Goal: Communication & Community: Participate in discussion

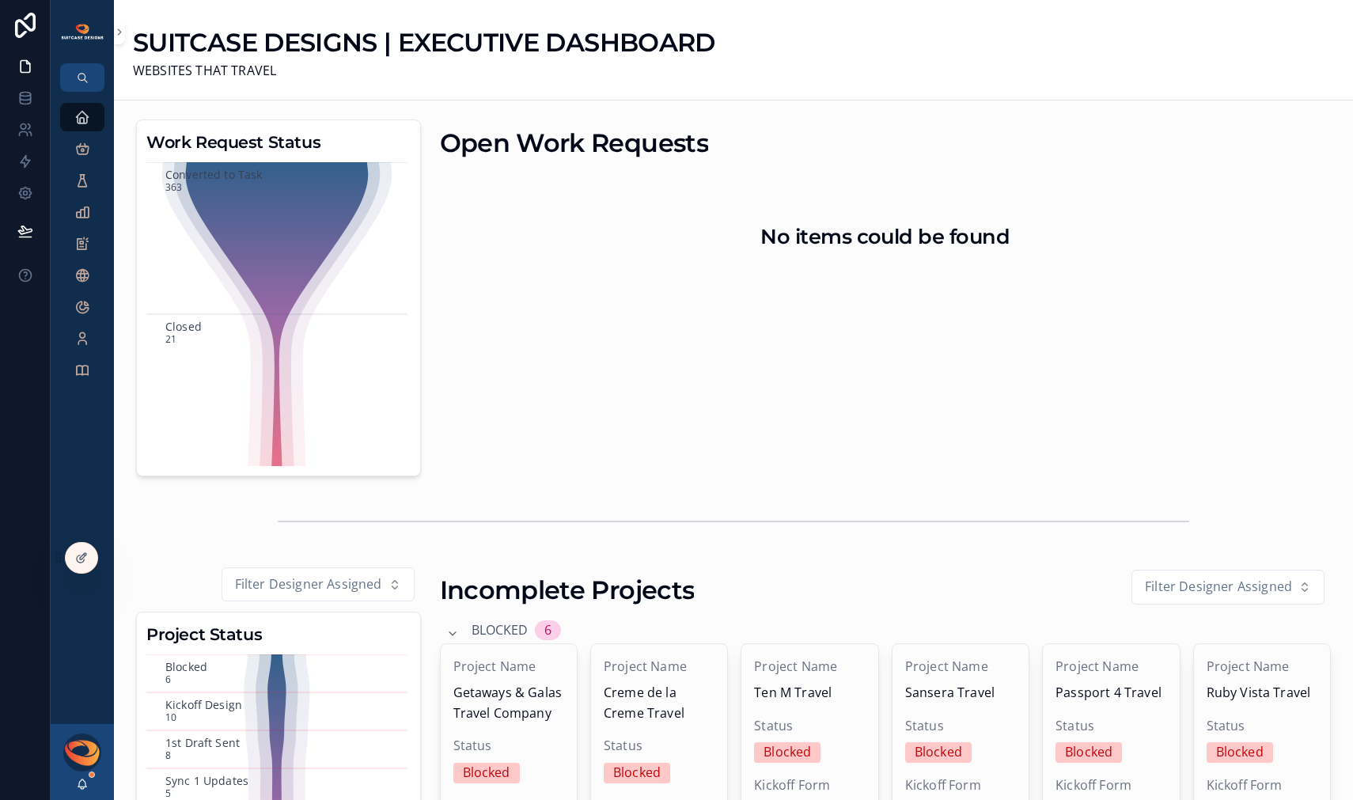
click at [1038, 318] on div "Open Work Requests No items could be found" at bounding box center [885, 297] width 911 height 369
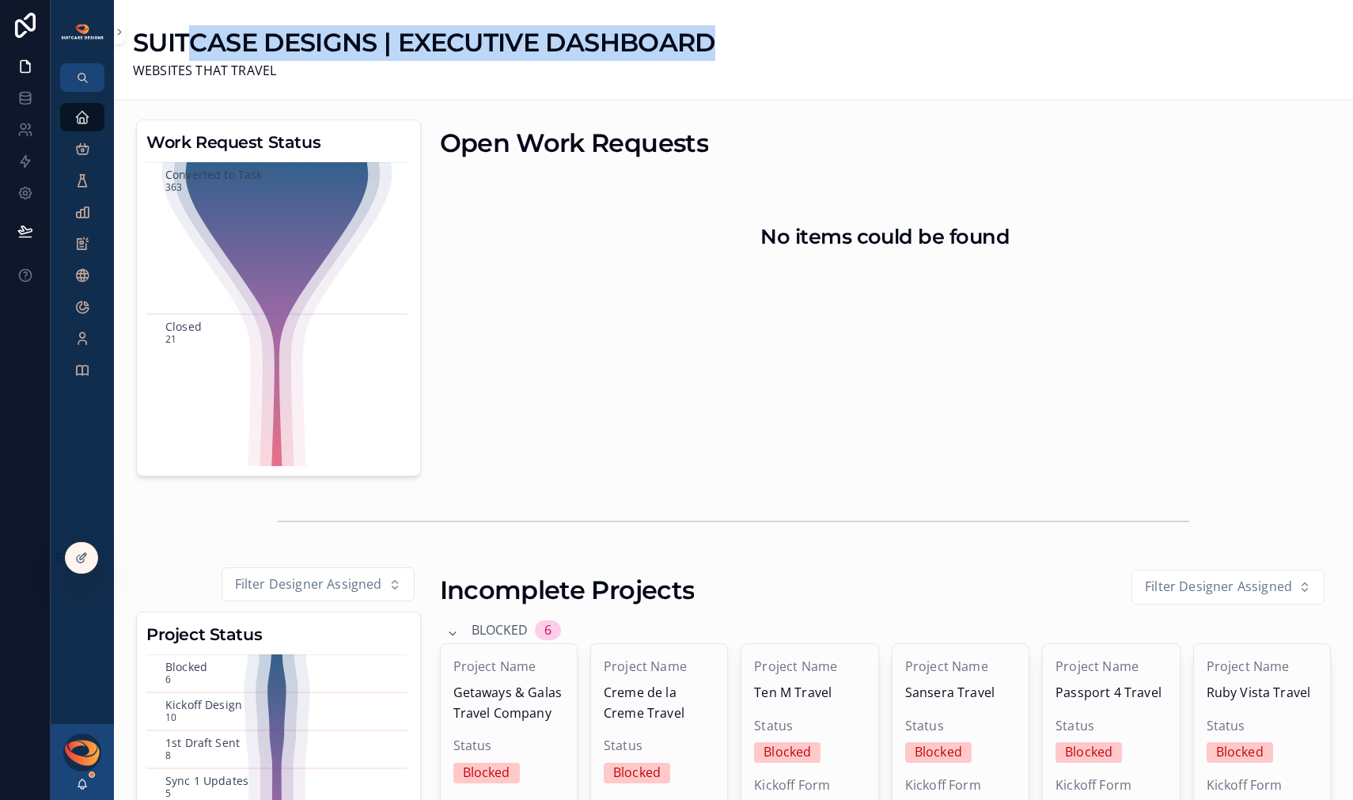
drag, startPoint x: 183, startPoint y: 43, endPoint x: 768, endPoint y: 33, distance: 584.8
click at [768, 33] on div "SUITCASE DESIGNS | EXECUTIVE DASHBOARD WEBSITES THAT TRAVEL" at bounding box center [733, 50] width 1201 height 62
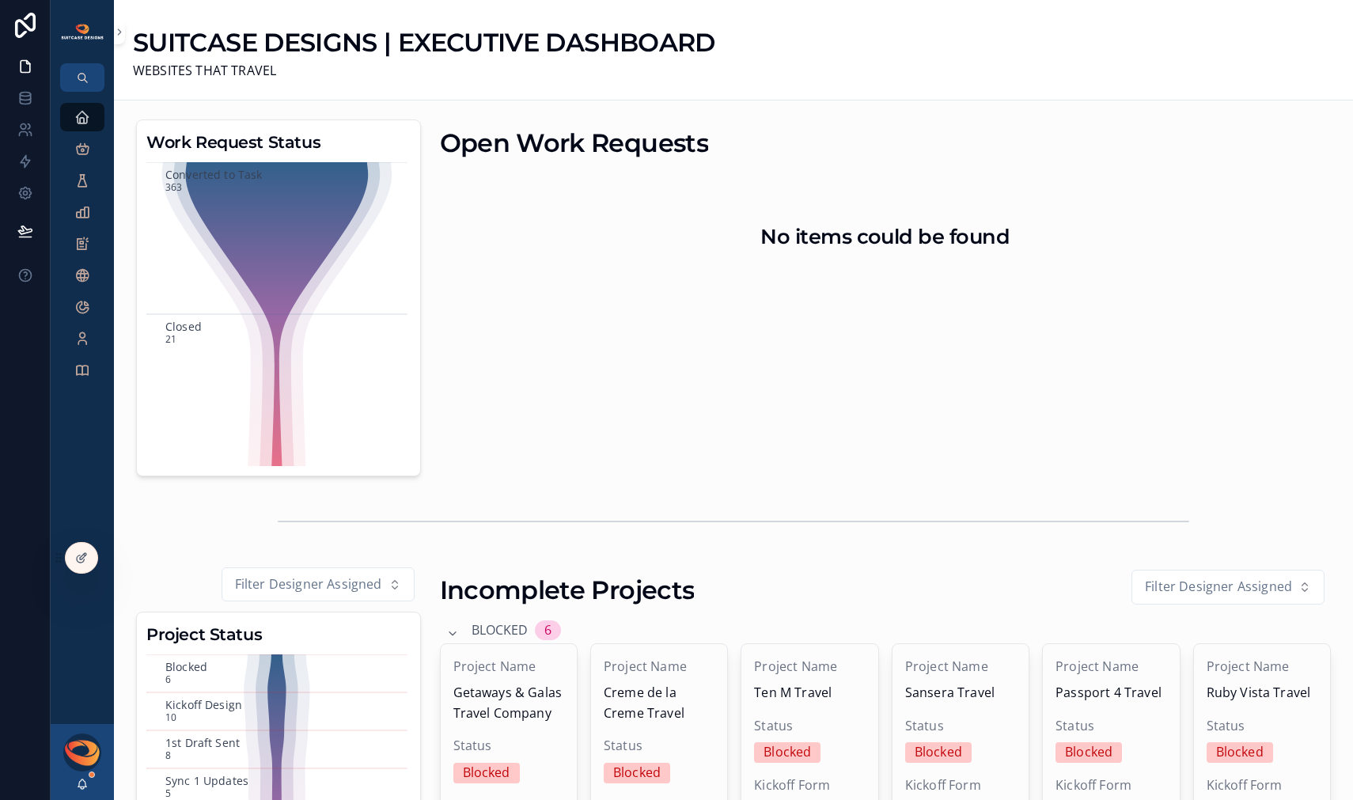
click at [995, 424] on div "Open Work Requests No items could be found" at bounding box center [885, 297] width 911 height 369
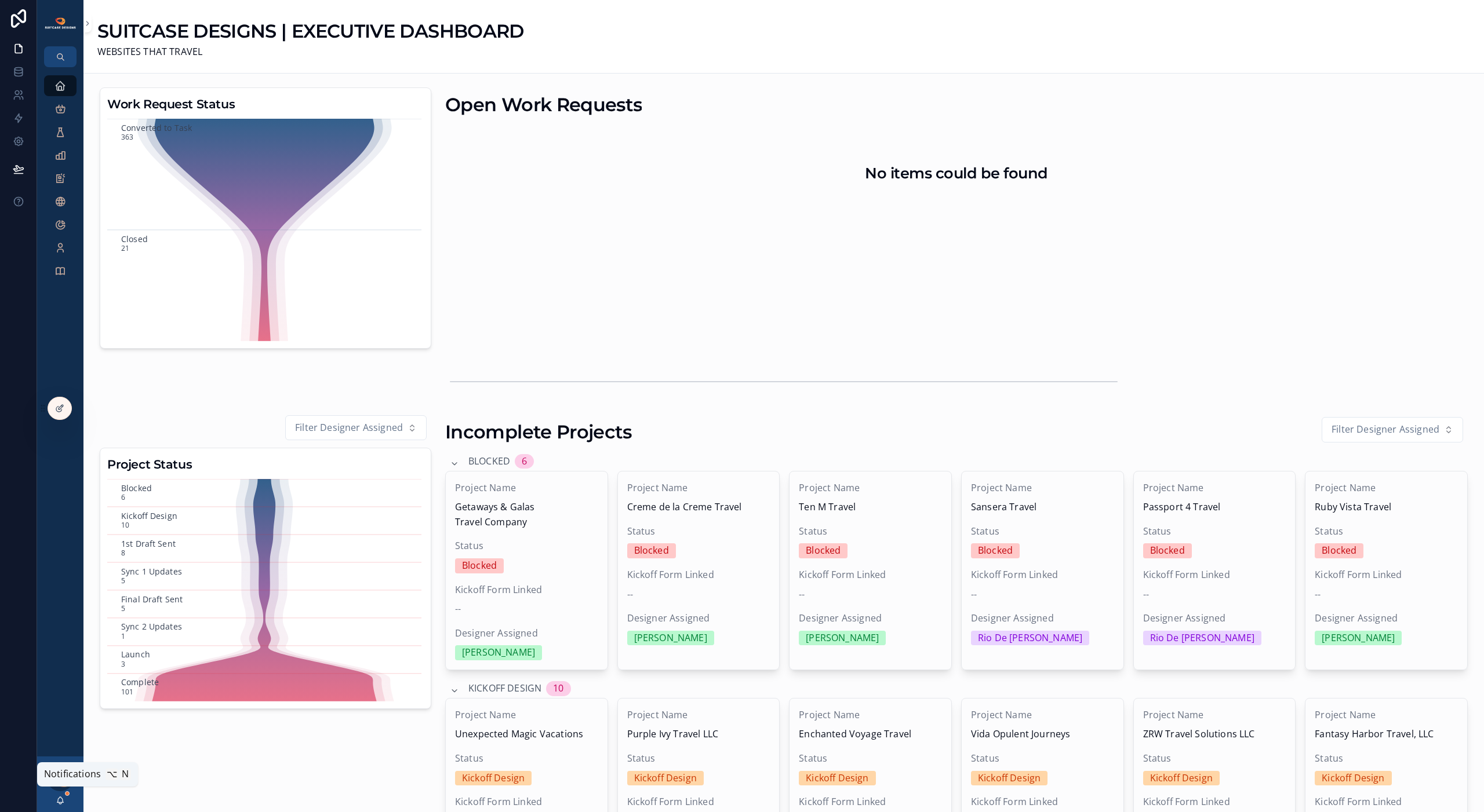
click at [59, 585] on icon "scrollable content" at bounding box center [60, 800] width 10 height 10
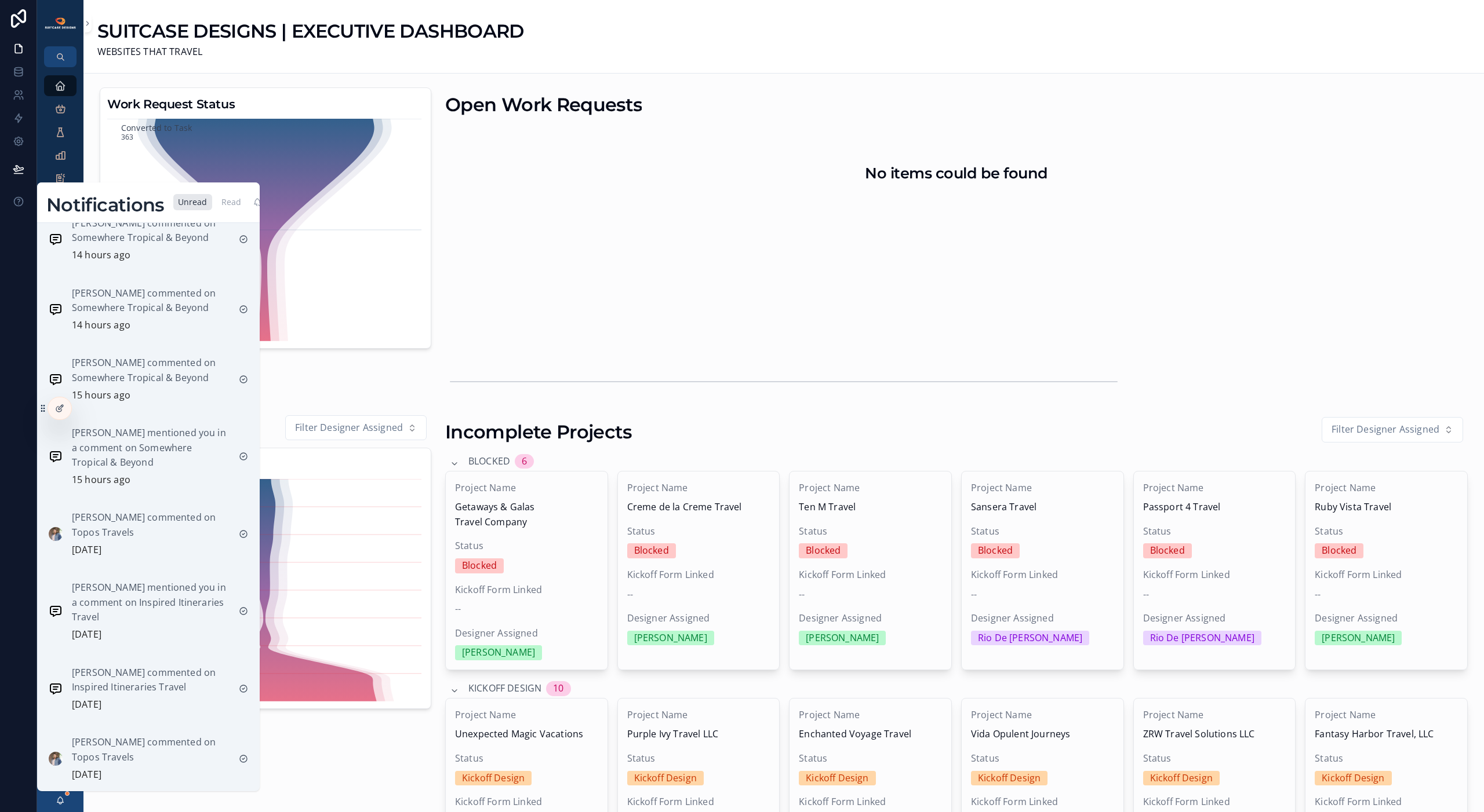
scroll to position [166, 0]
click at [163, 527] on p "Shannon Sharon commented on Topos Travels" at bounding box center [150, 518] width 157 height 29
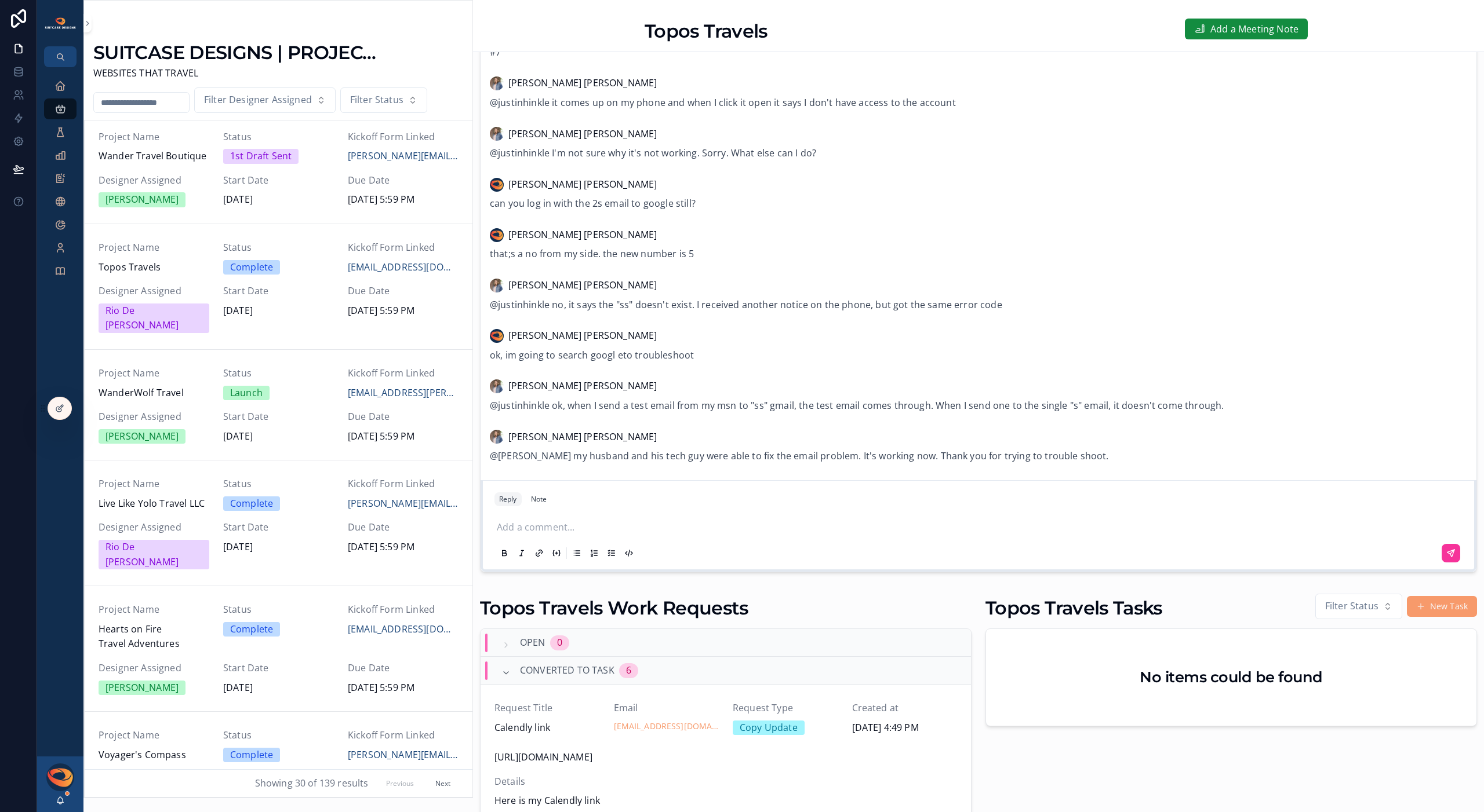
scroll to position [313, 0]
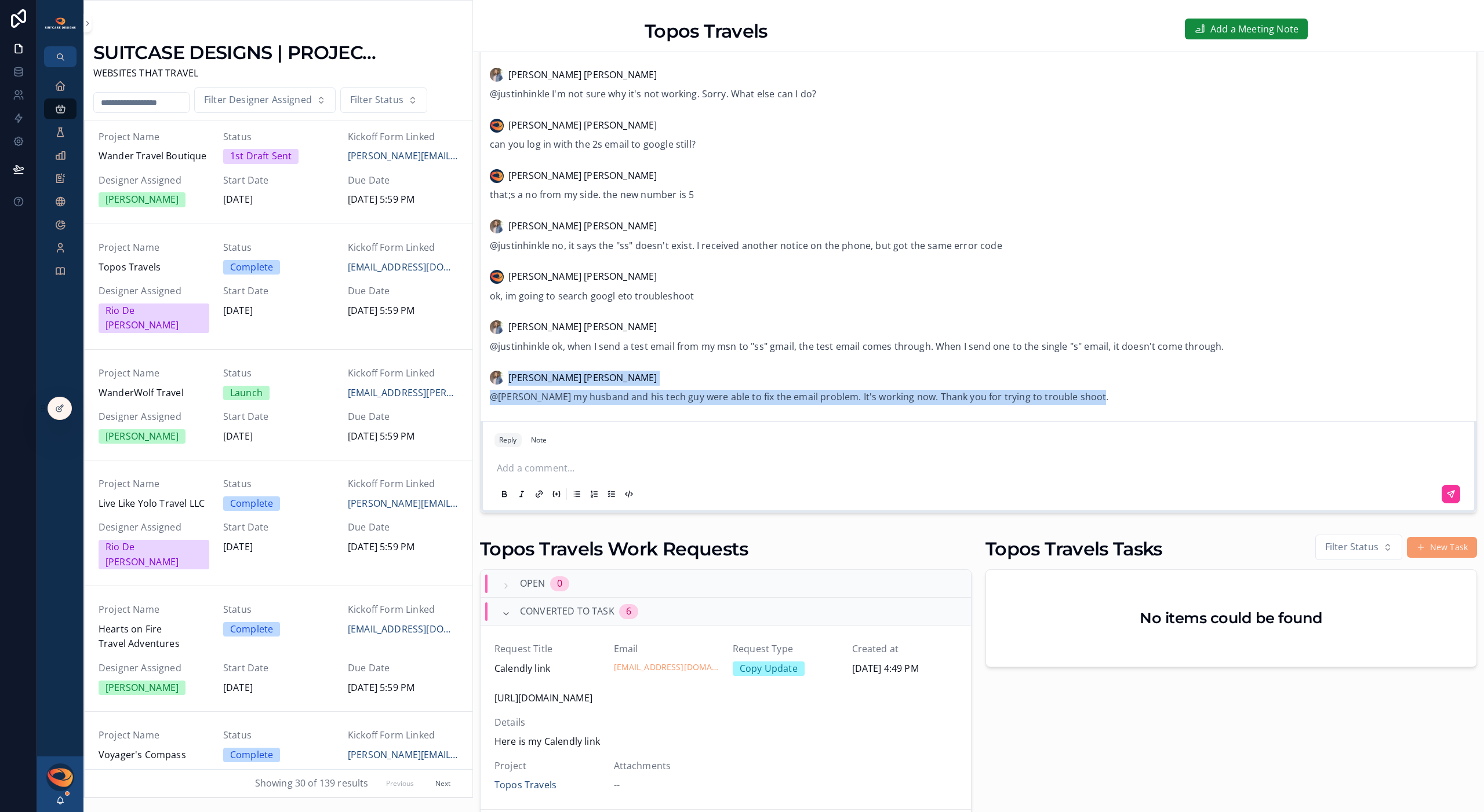
drag, startPoint x: 1096, startPoint y: 399, endPoint x: 662, endPoint y: 363, distance: 435.5
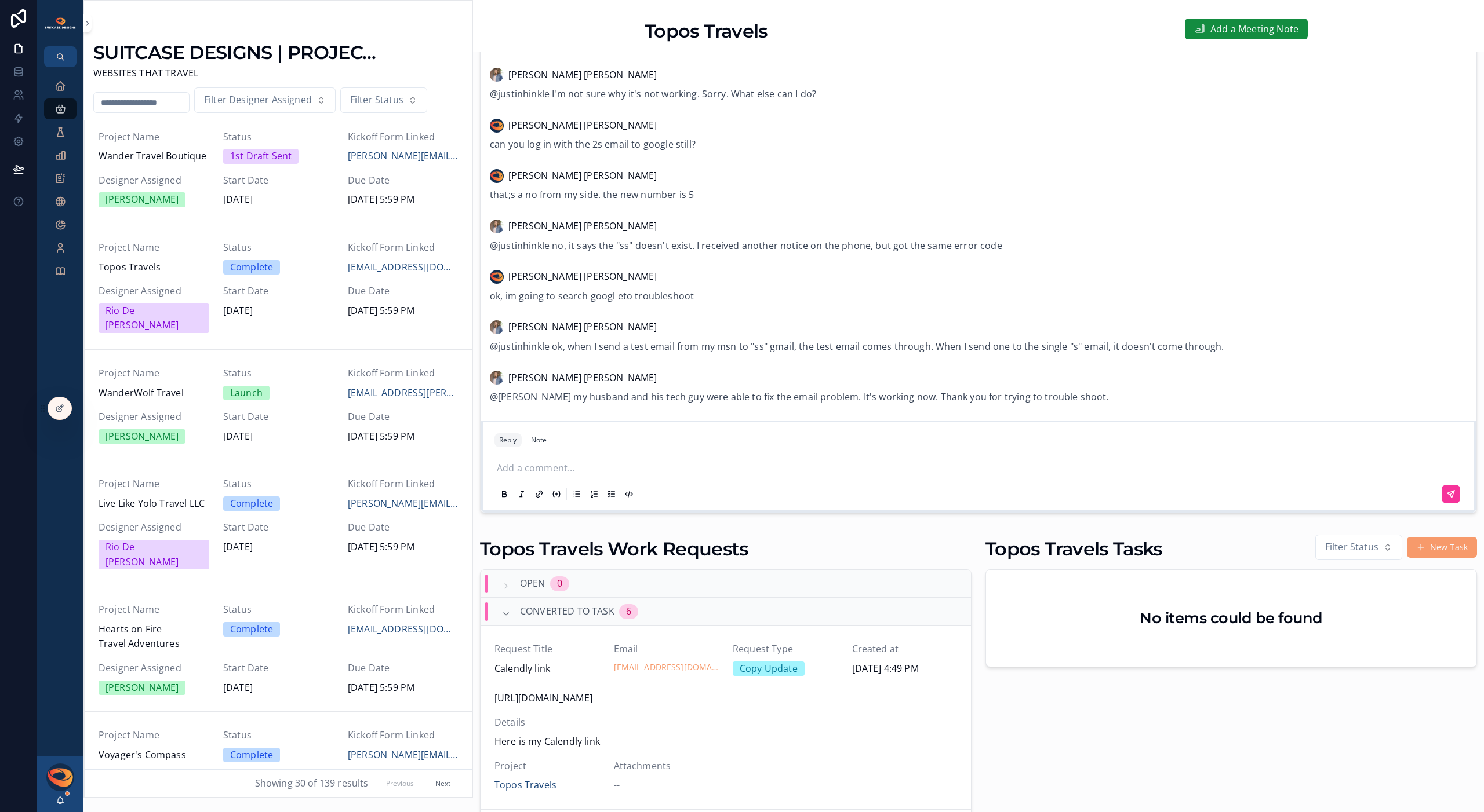
click at [587, 466] on p "scrollable content" at bounding box center [980, 469] width 968 height 15
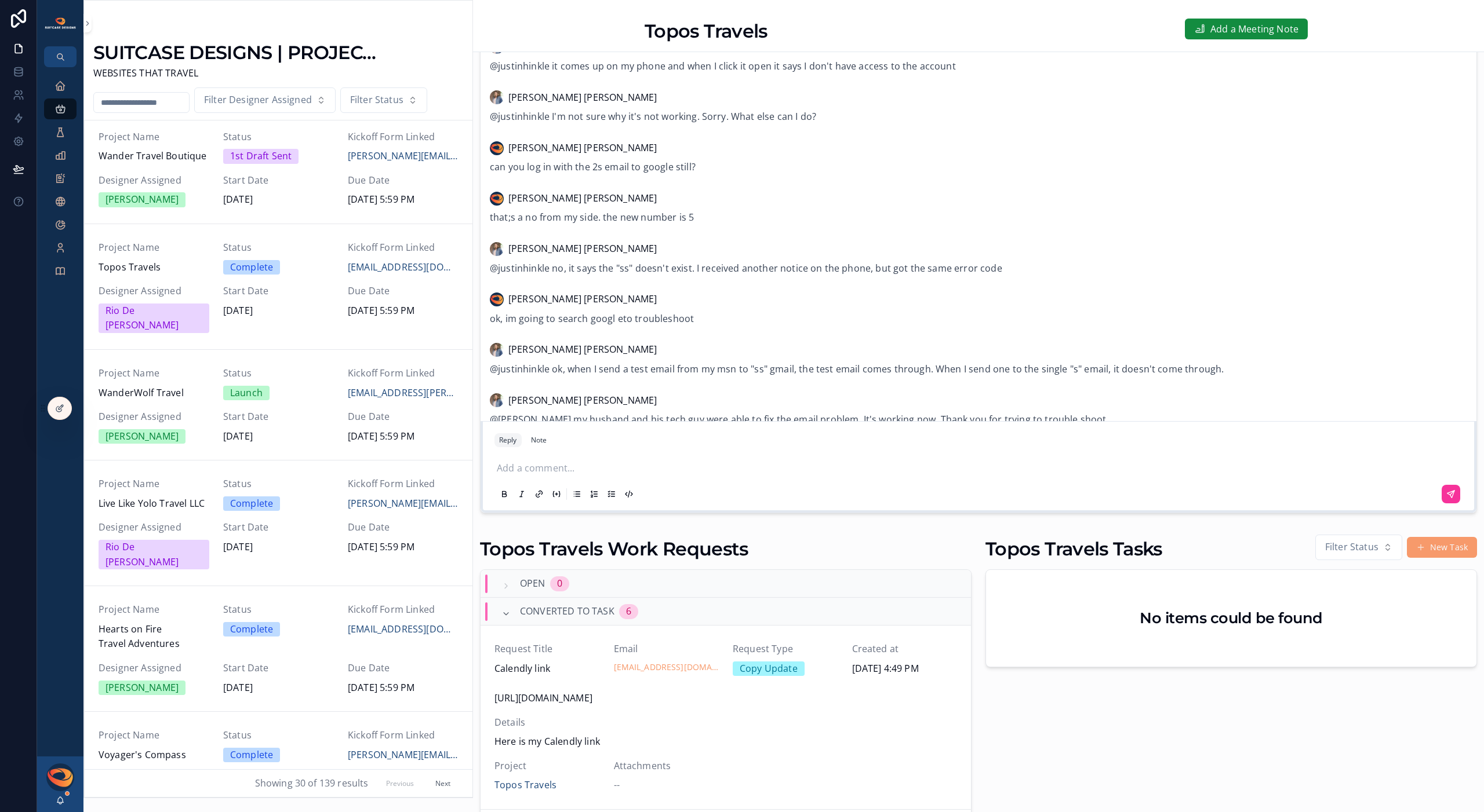
scroll to position [901, 0]
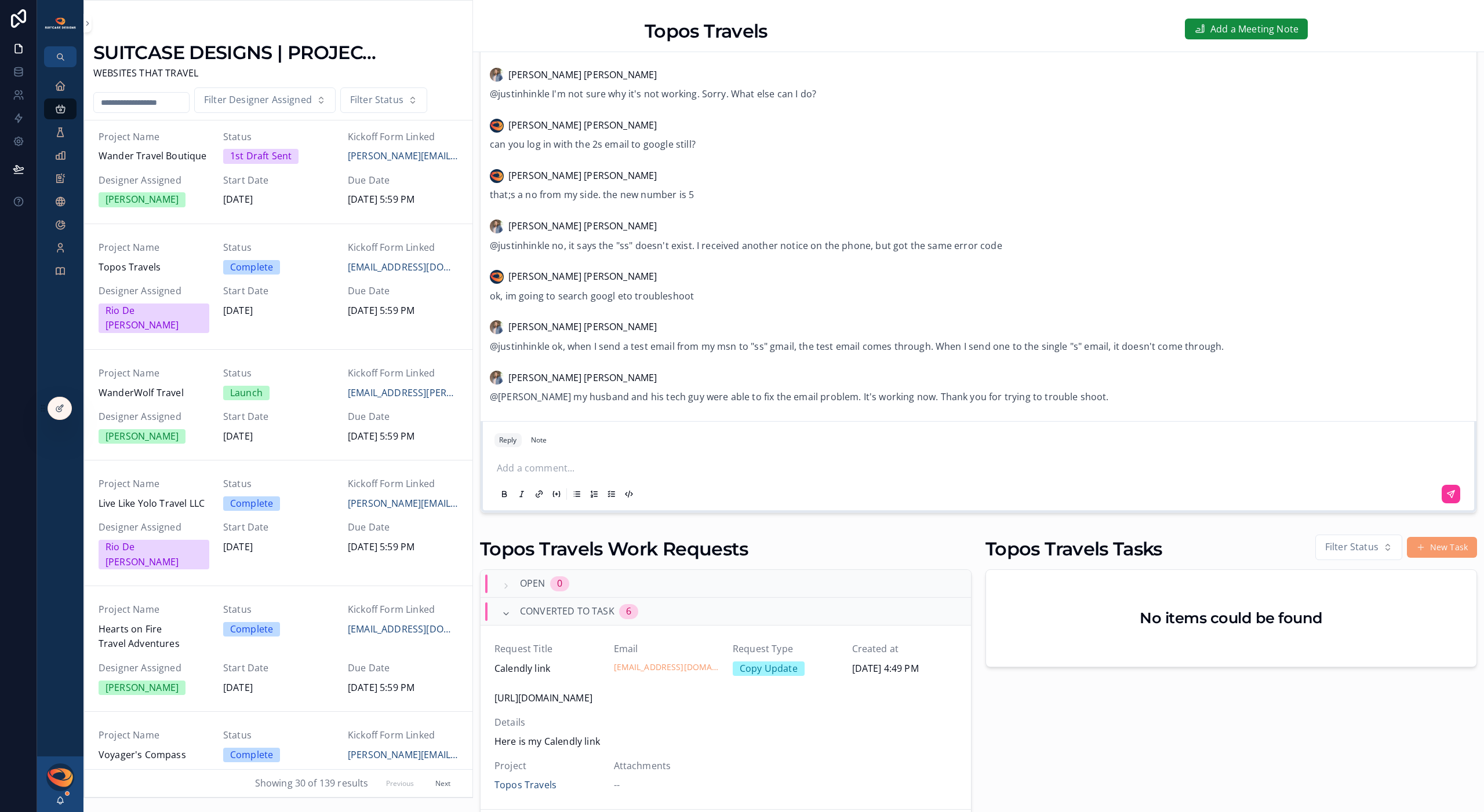
click at [561, 470] on p "scrollable content" at bounding box center [980, 469] width 968 height 15
click at [990, 473] on p "**********" at bounding box center [980, 469] width 968 height 15
click at [990, 496] on icon "scrollable content" at bounding box center [1450, 494] width 10 height 10
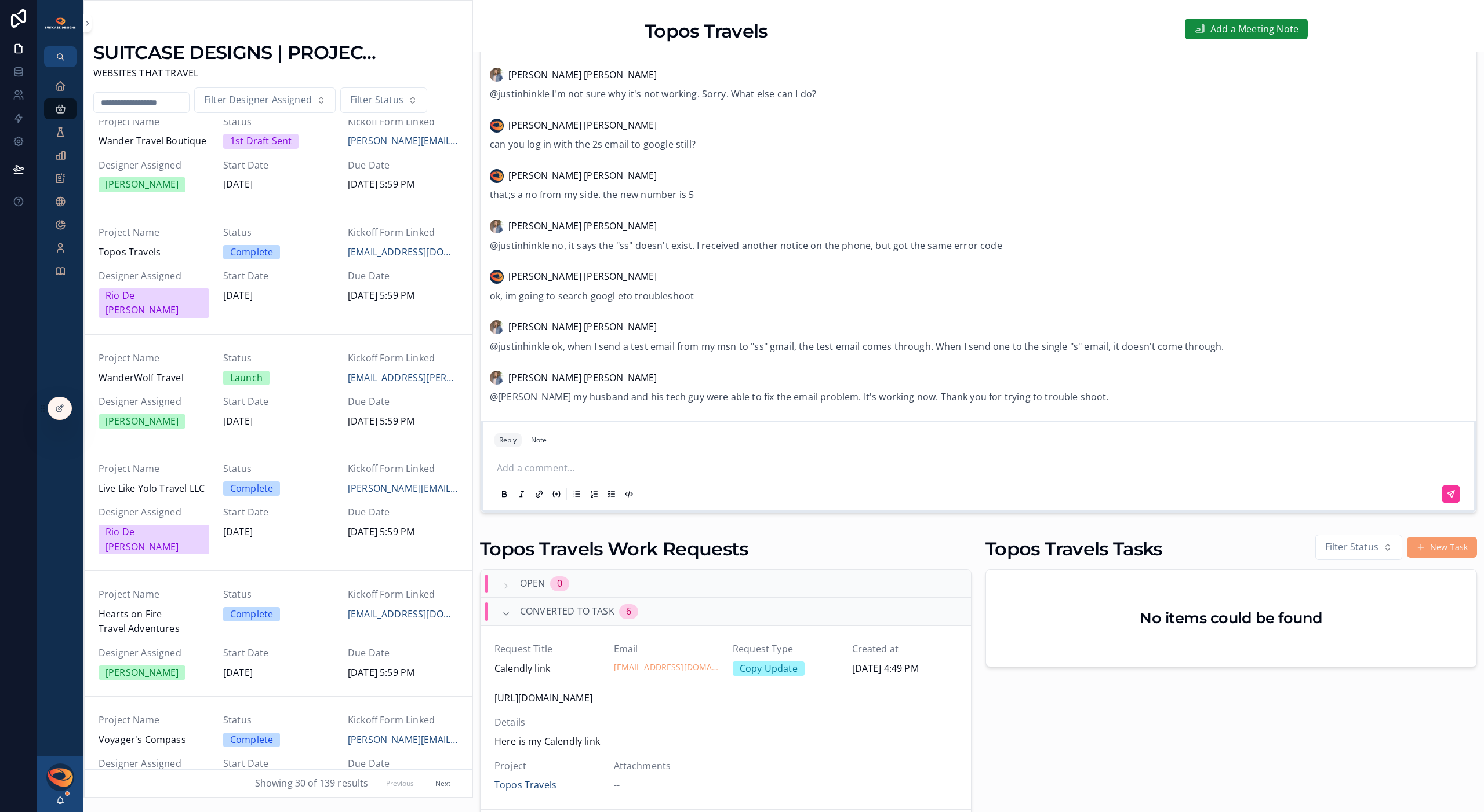
click at [124, 106] on input "scrollable content" at bounding box center [141, 103] width 95 height 16
type input "********"
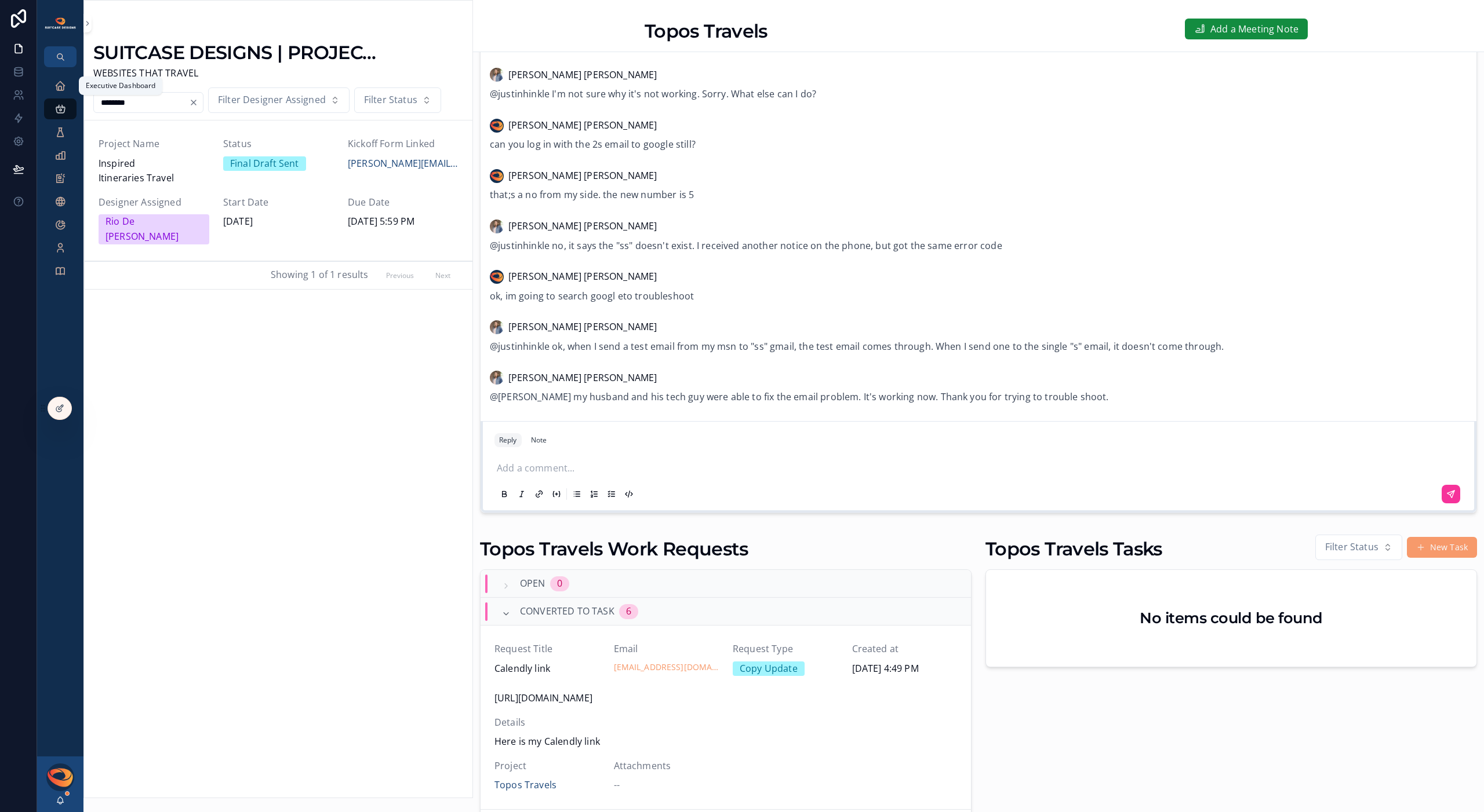
click at [57, 85] on icon "scrollable content" at bounding box center [60, 86] width 12 height 12
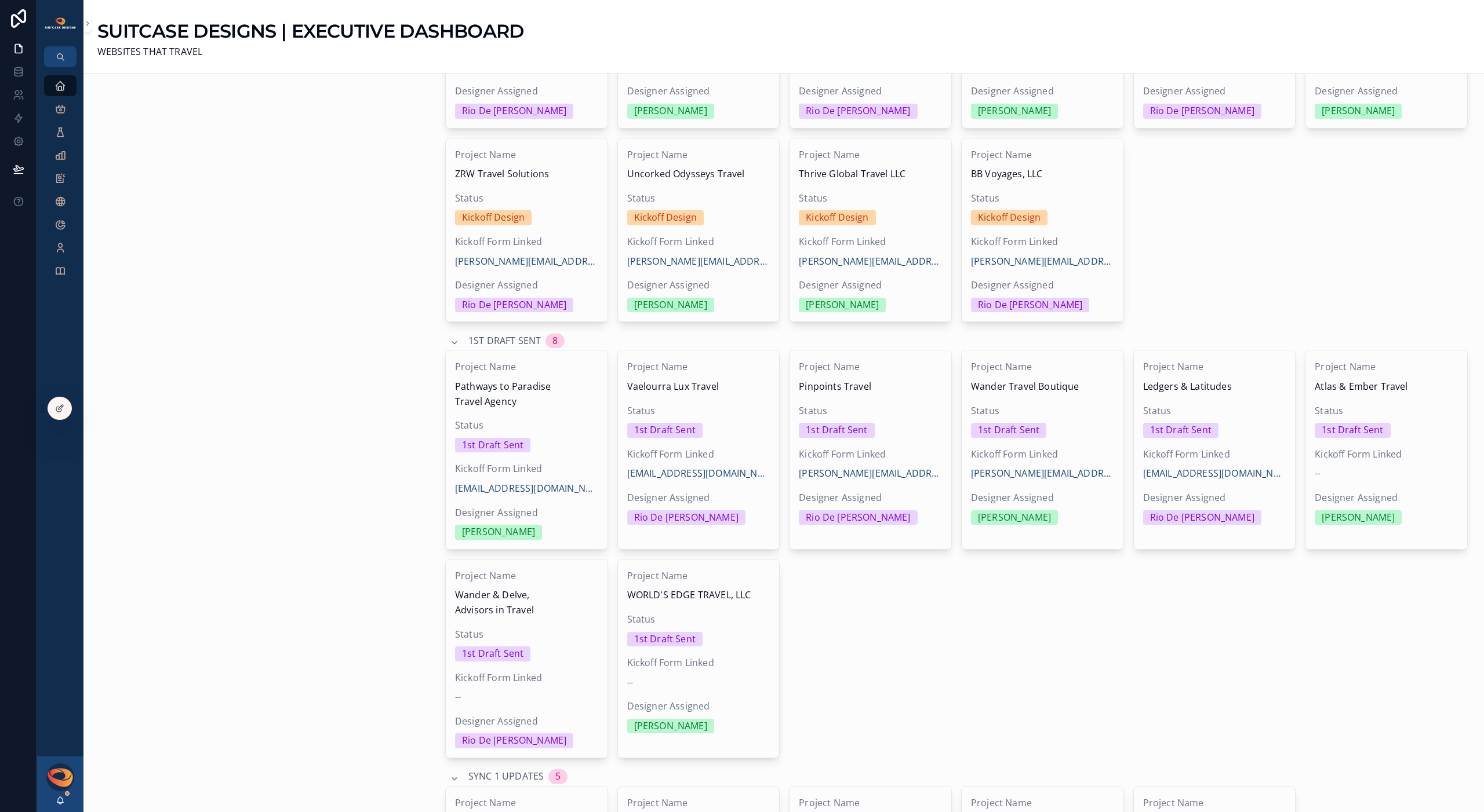
scroll to position [1067, 0]
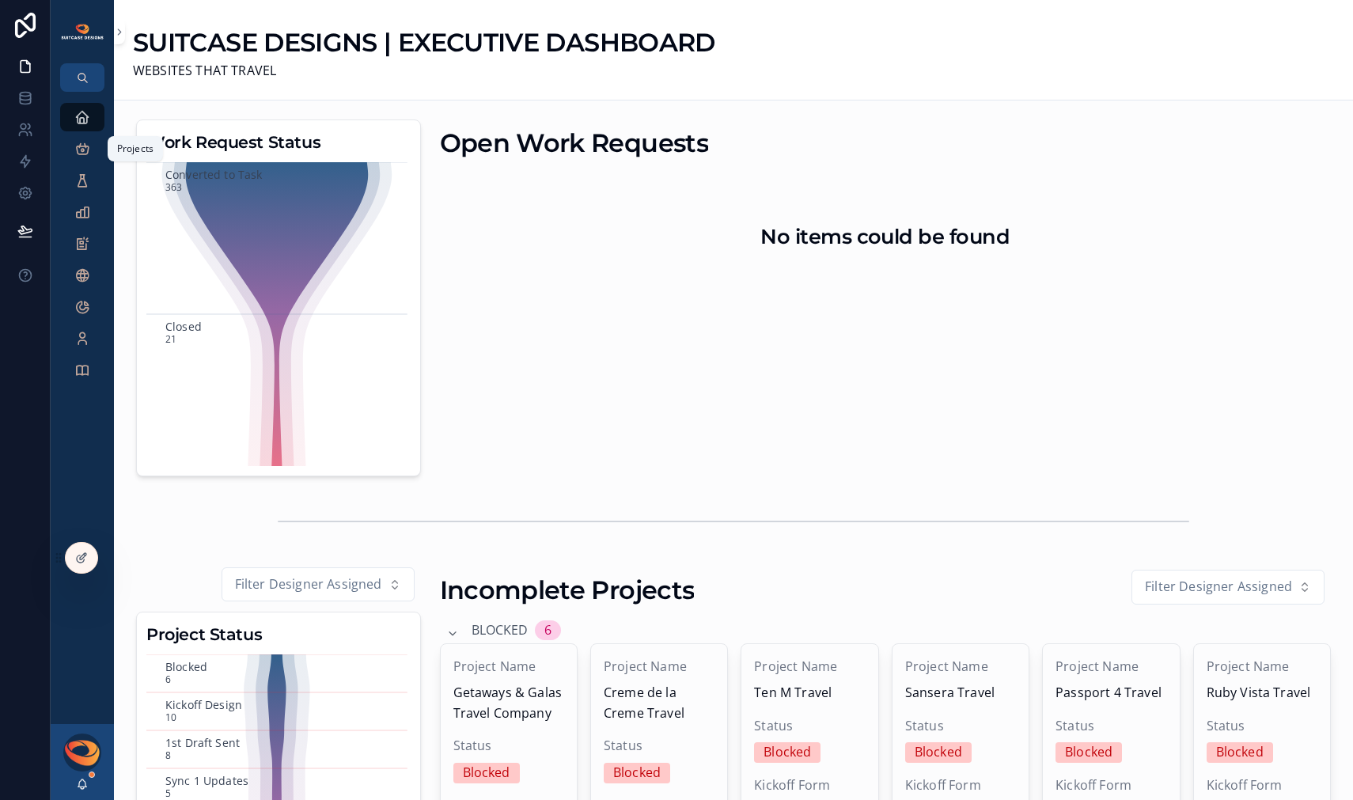
click at [85, 151] on icon "scrollable content" at bounding box center [82, 149] width 16 height 16
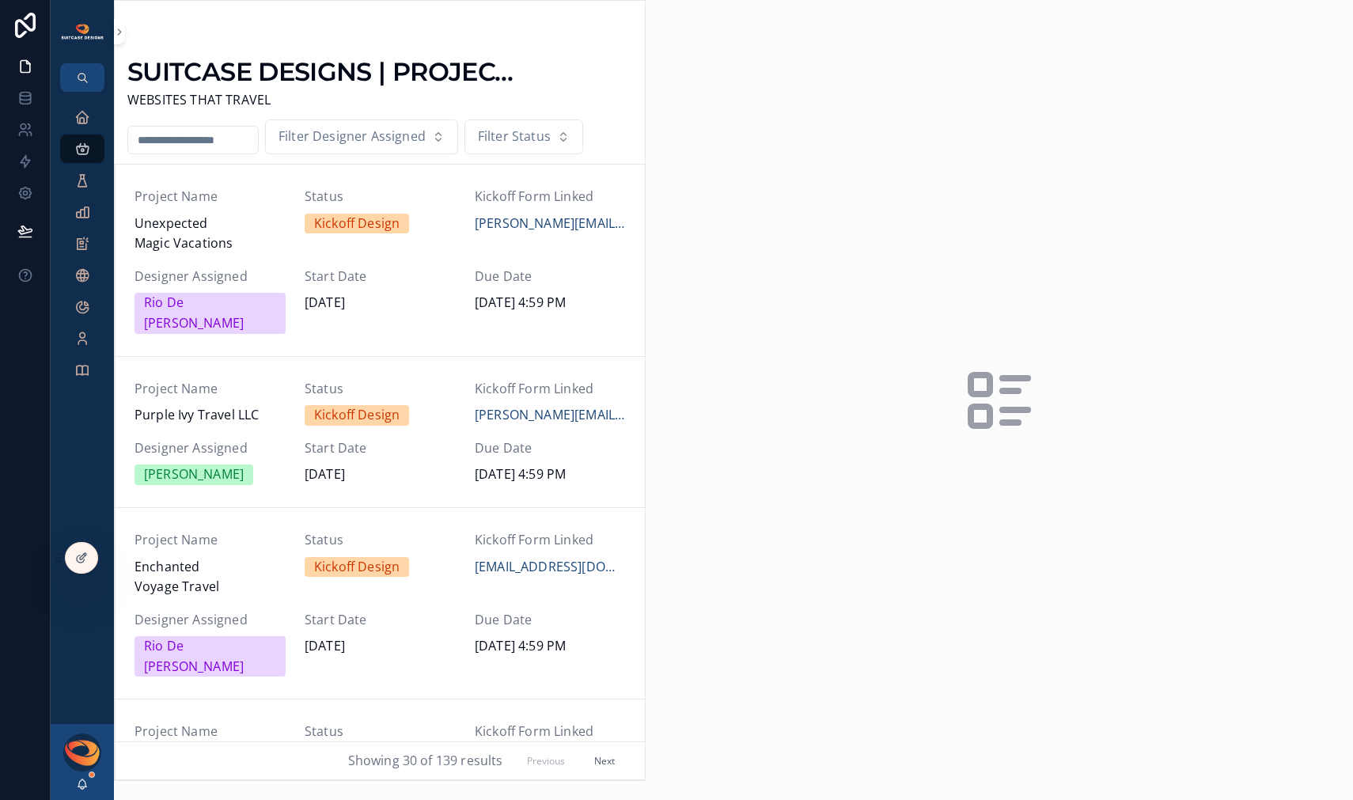
click at [202, 148] on input "scrollable content" at bounding box center [193, 140] width 130 height 22
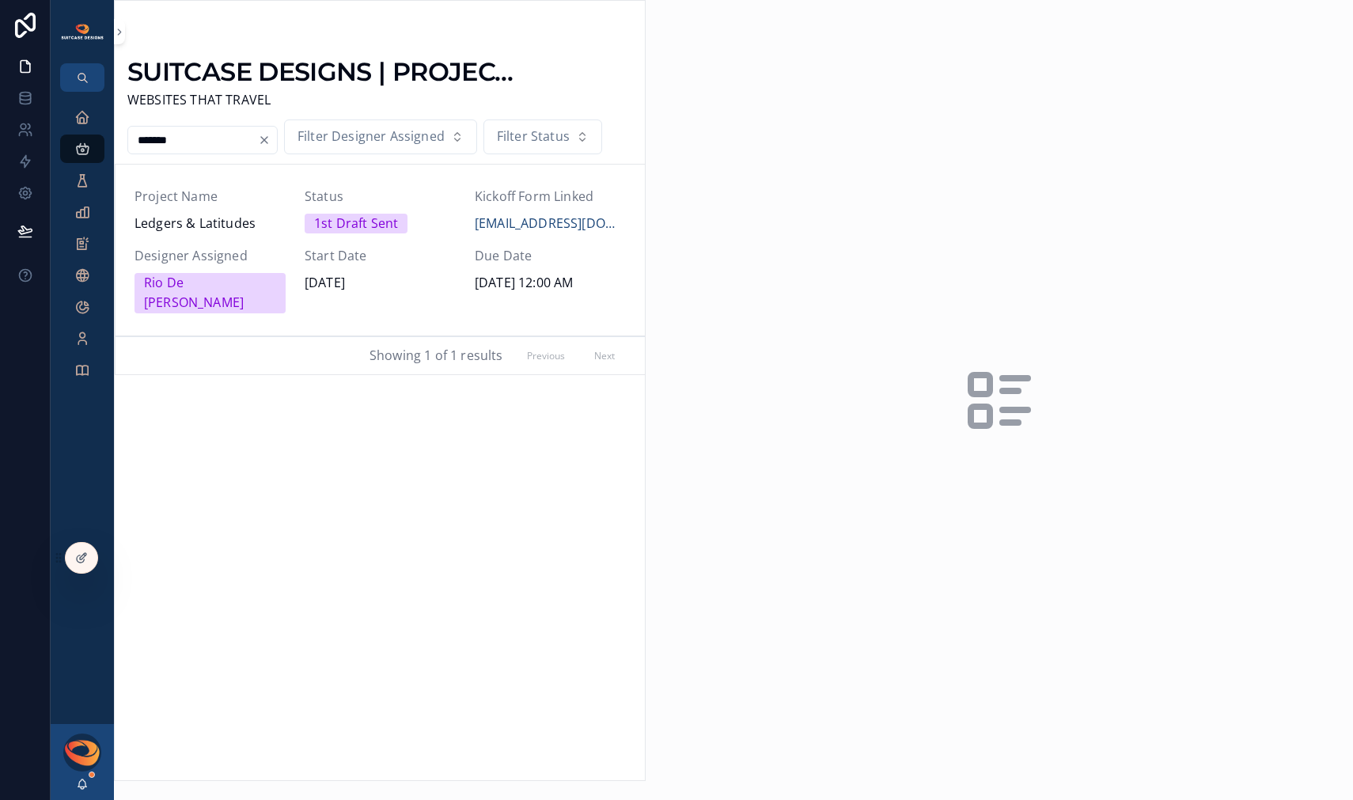
type input "*******"
click at [230, 227] on span "Ledgers & Latitudes" at bounding box center [210, 224] width 151 height 21
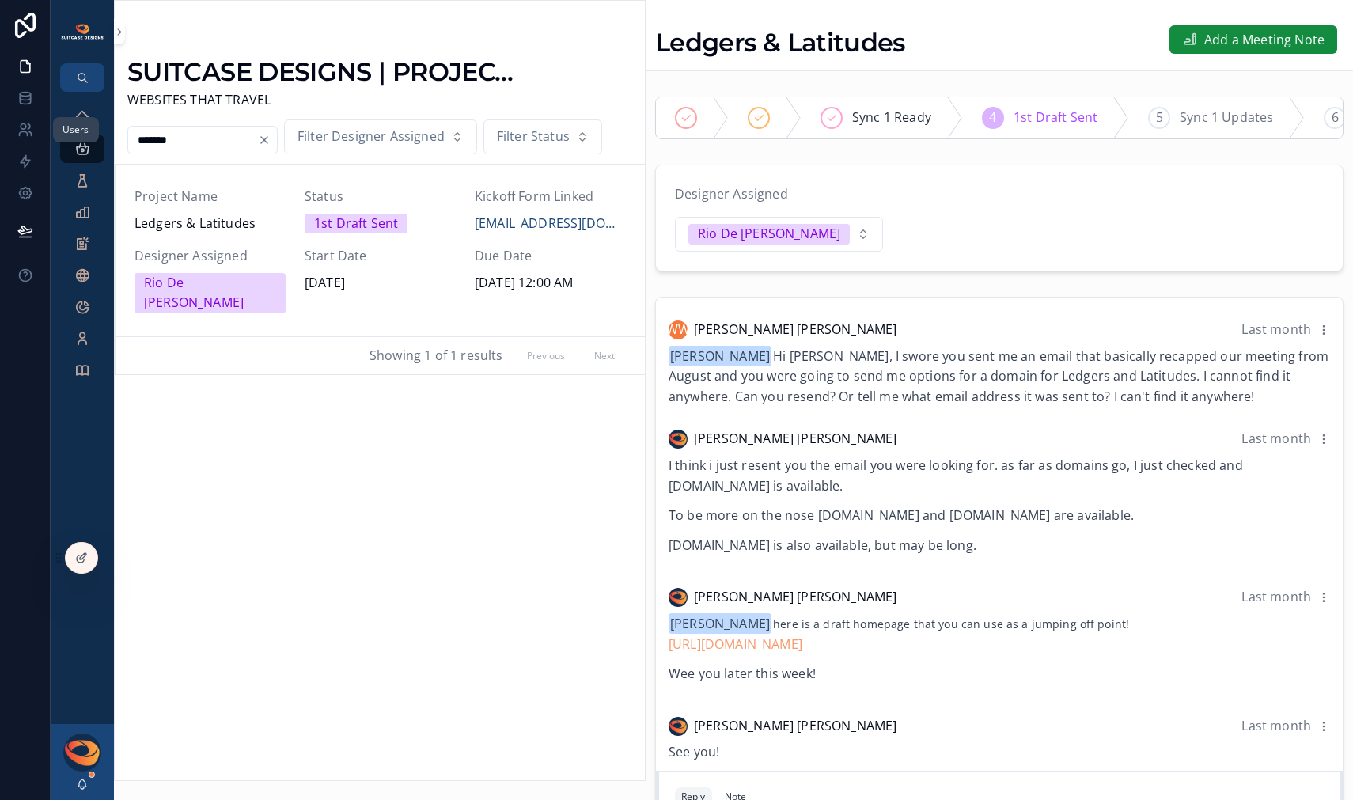
click at [16, 131] on link at bounding box center [25, 130] width 50 height 32
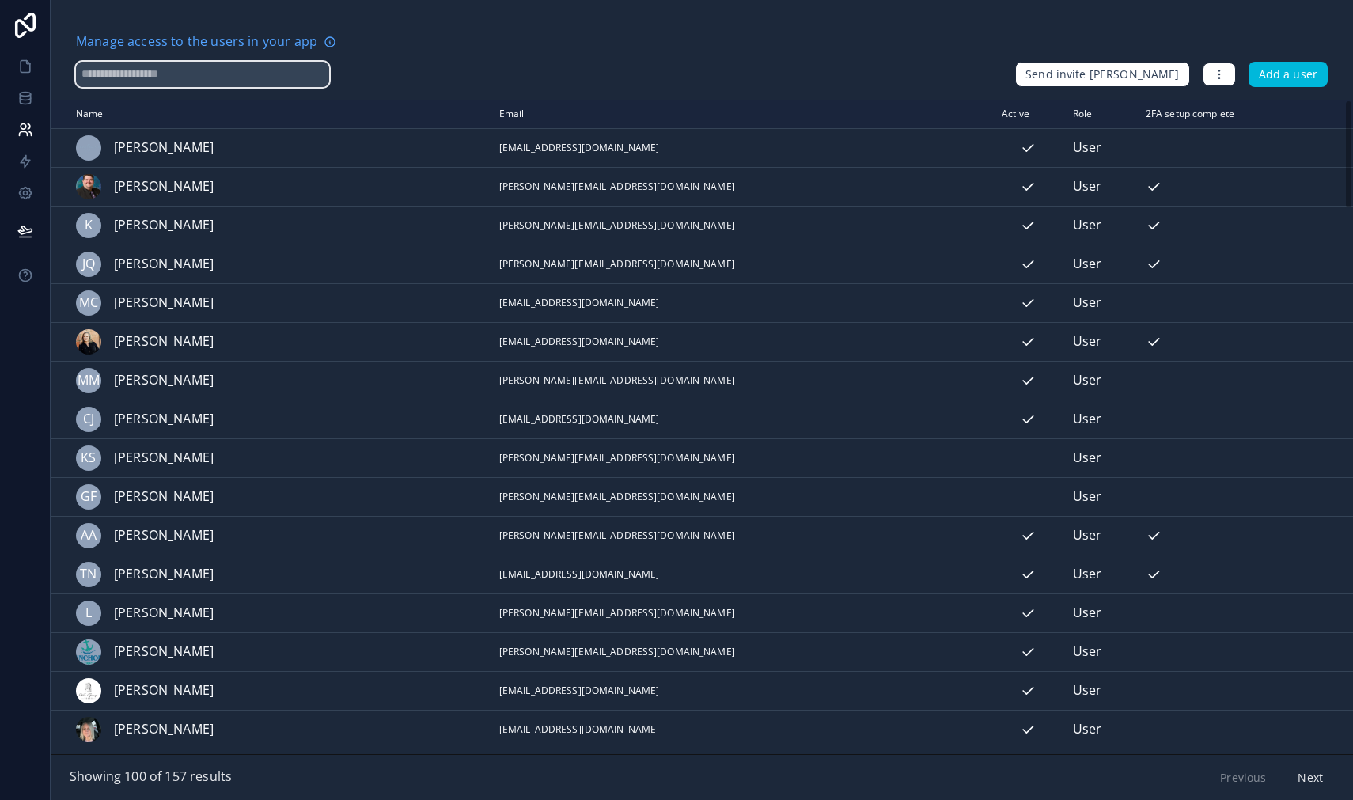
click at [133, 73] on input "text" at bounding box center [202, 74] width 253 height 25
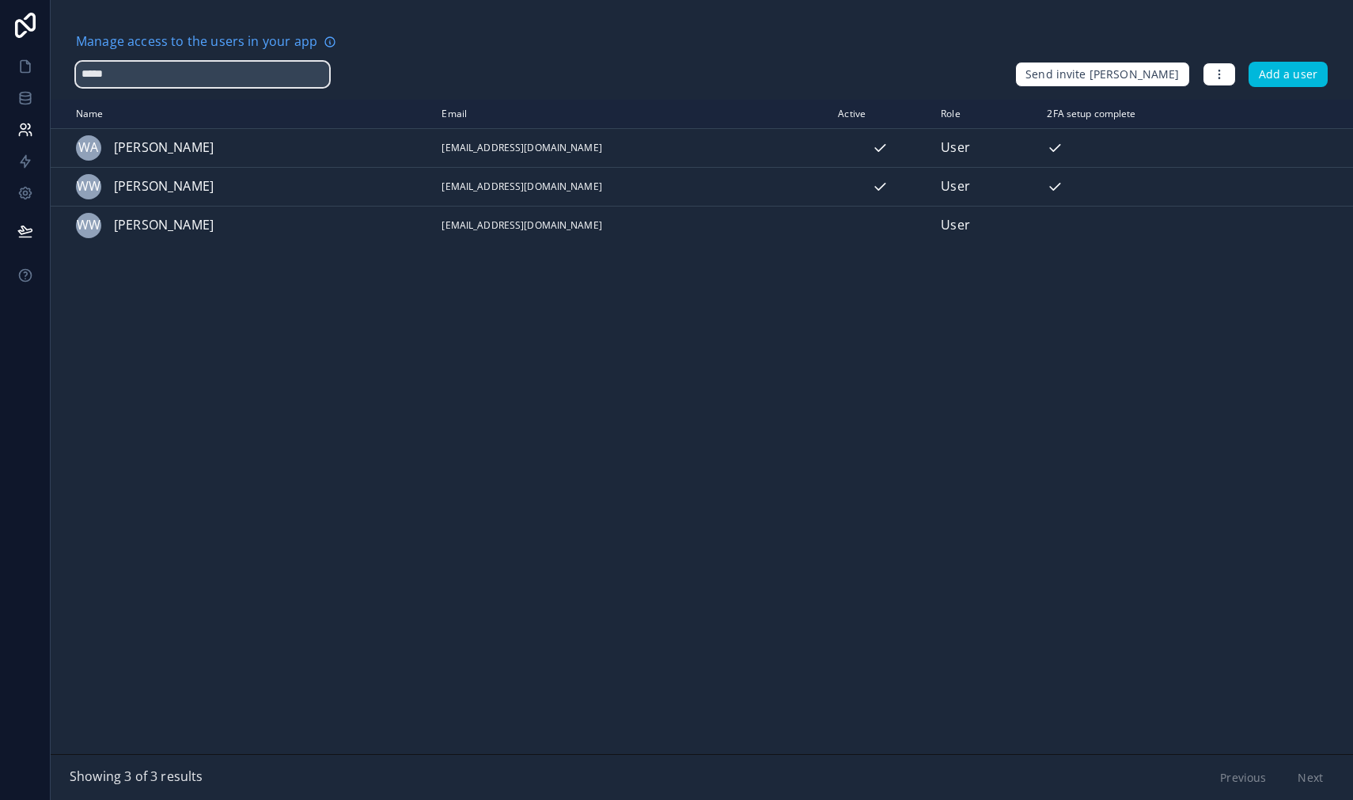
type input "*****"
click at [0, 0] on icon "scrollable content" at bounding box center [0, 0] width 0 height 0
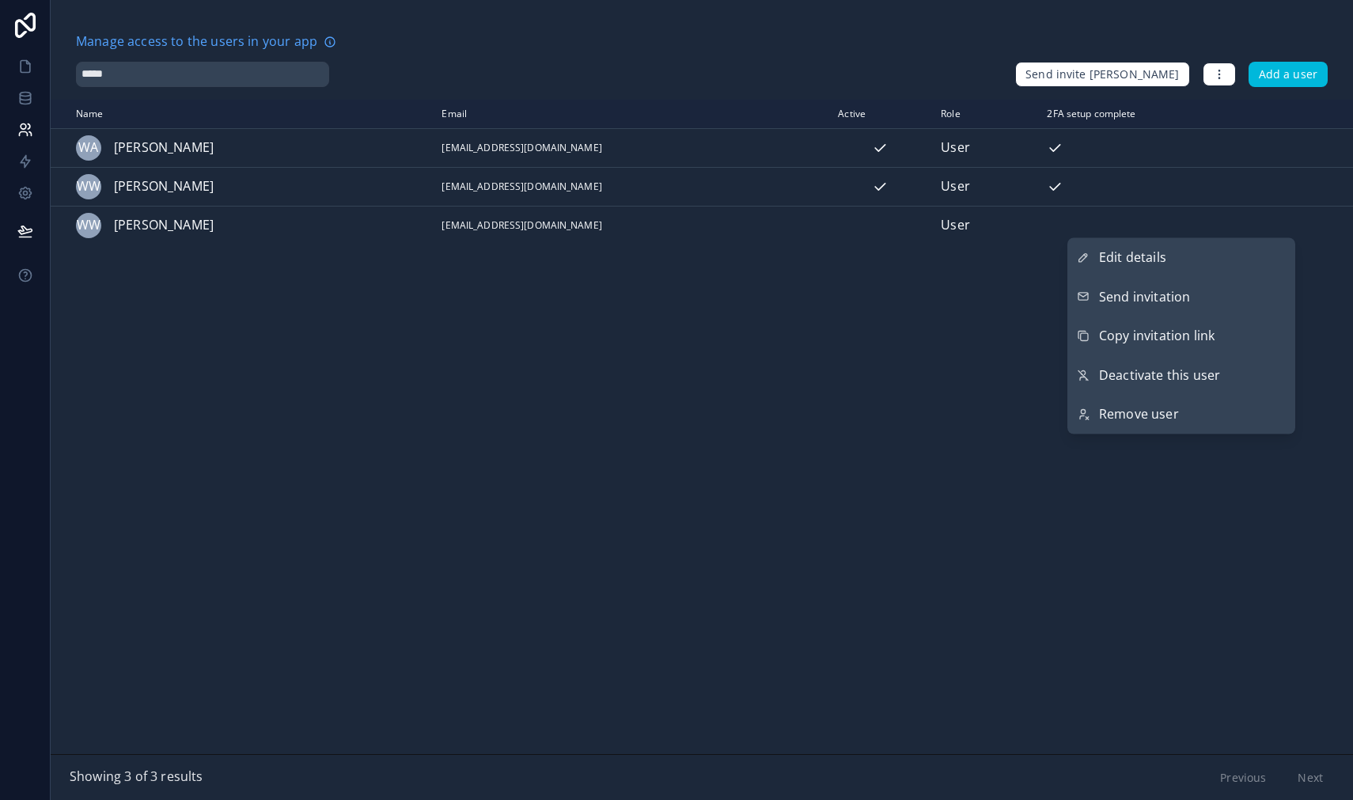
click at [1200, 301] on button "Send invitation" at bounding box center [1181, 297] width 228 height 40
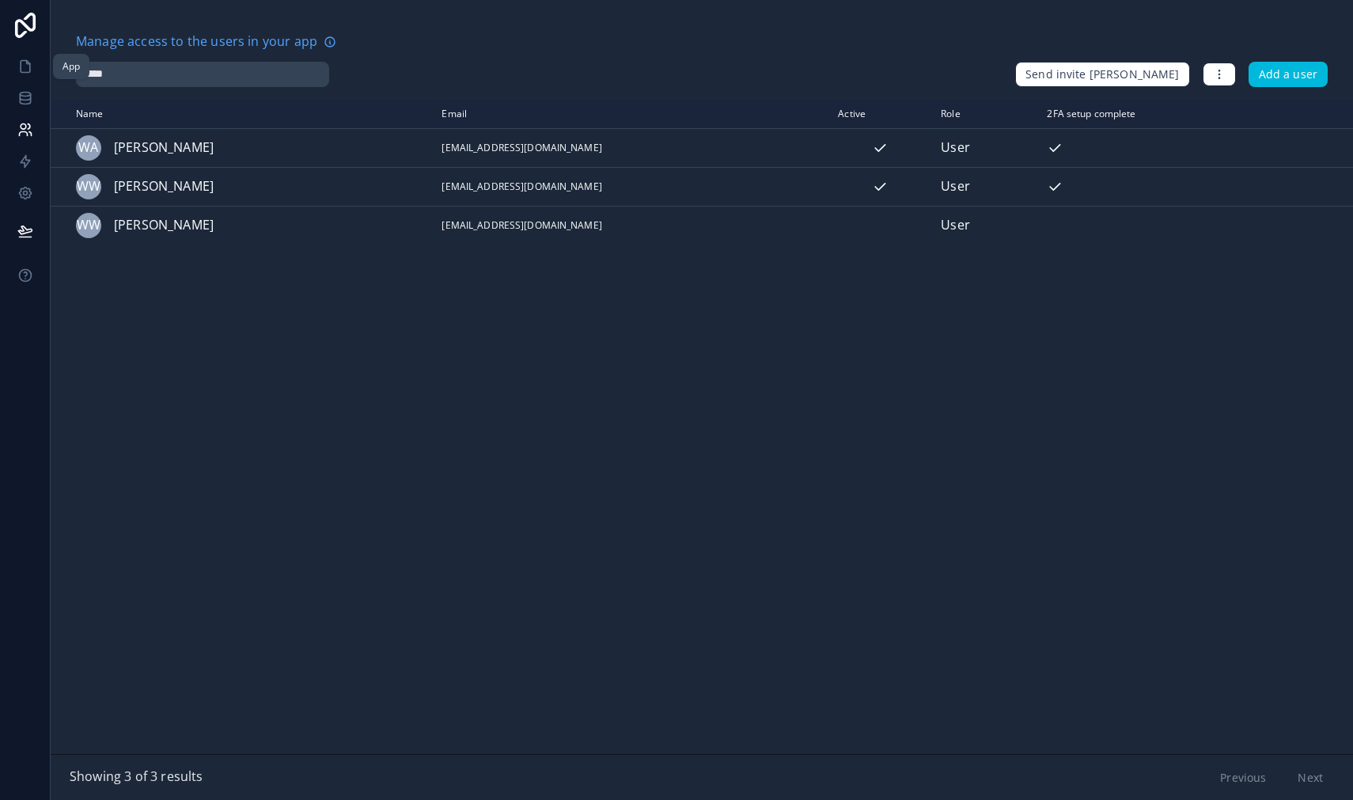
click at [25, 74] on link at bounding box center [25, 67] width 50 height 32
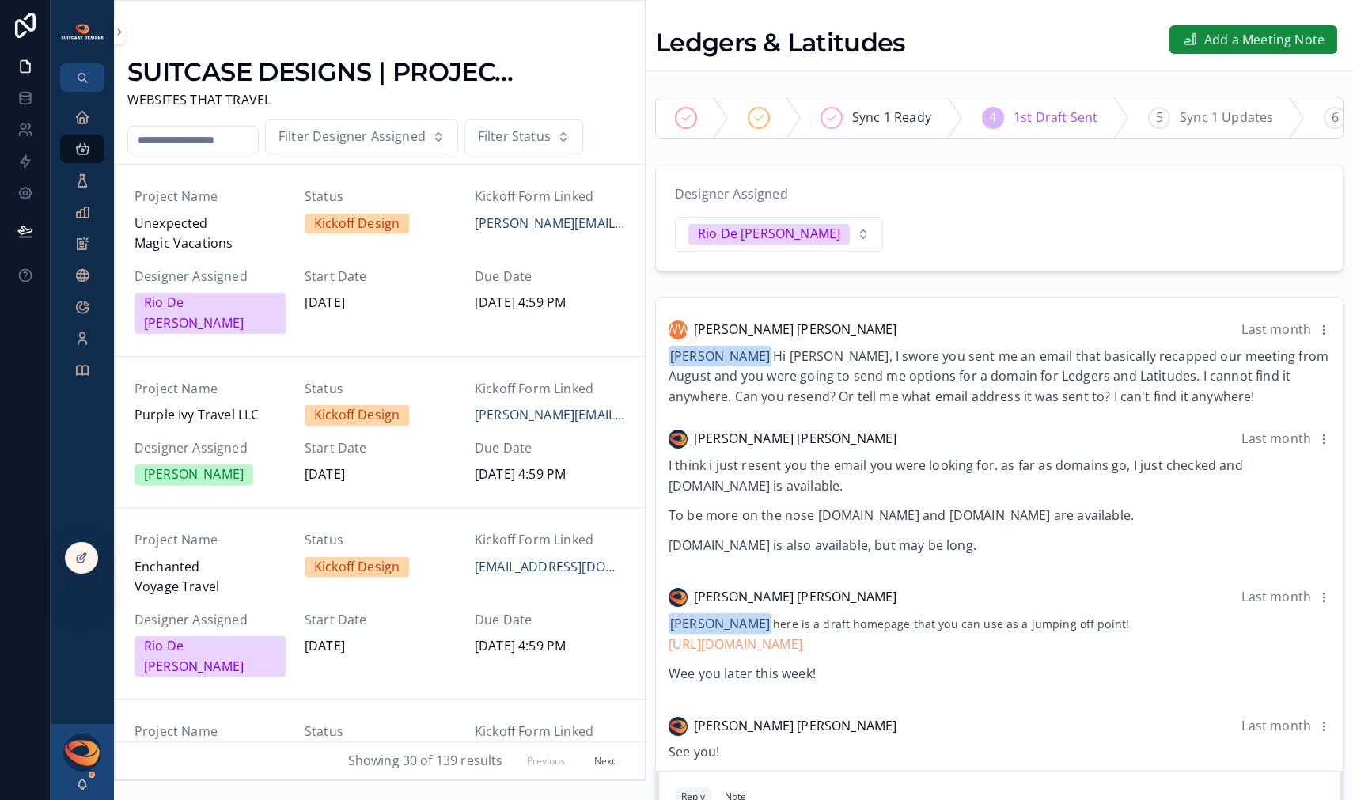
scroll to position [14, 0]
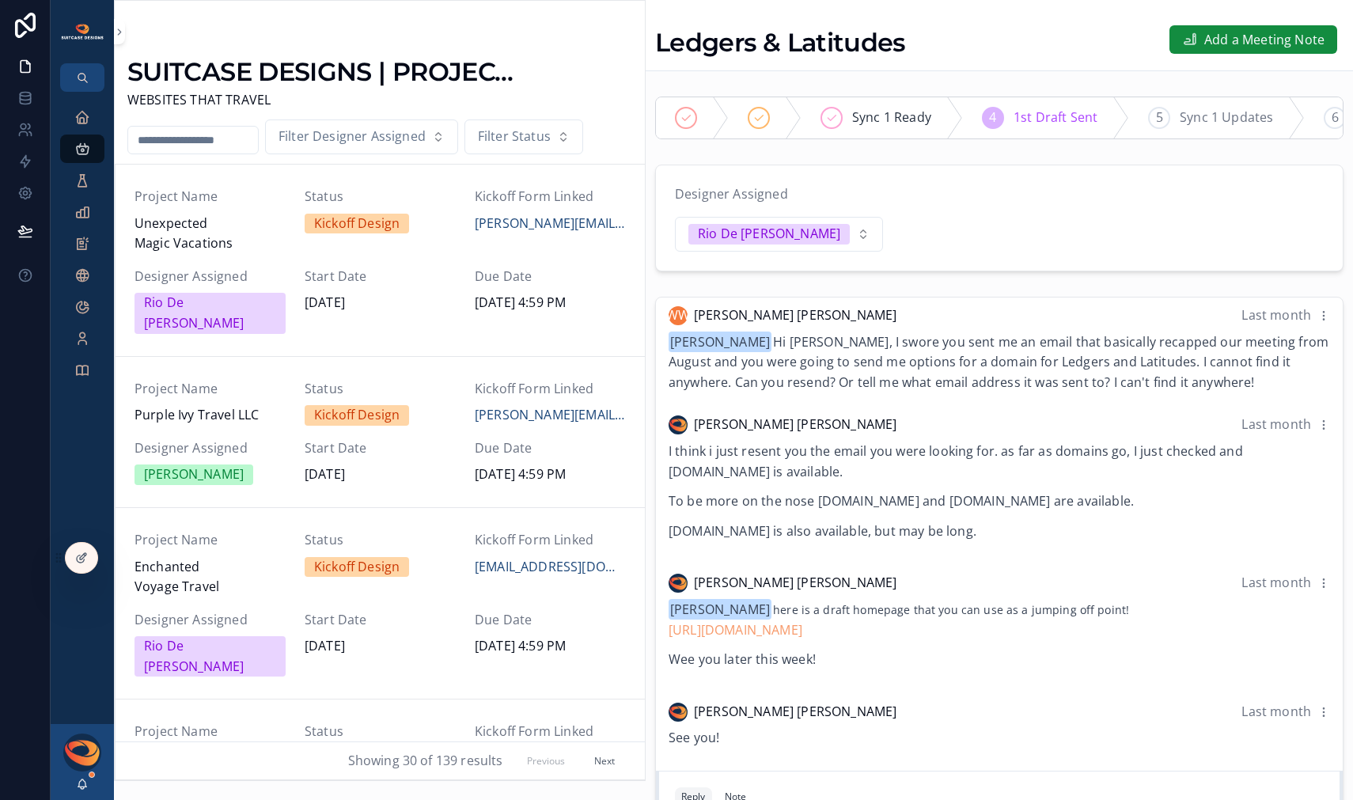
click at [181, 142] on input "scrollable content" at bounding box center [193, 140] width 130 height 22
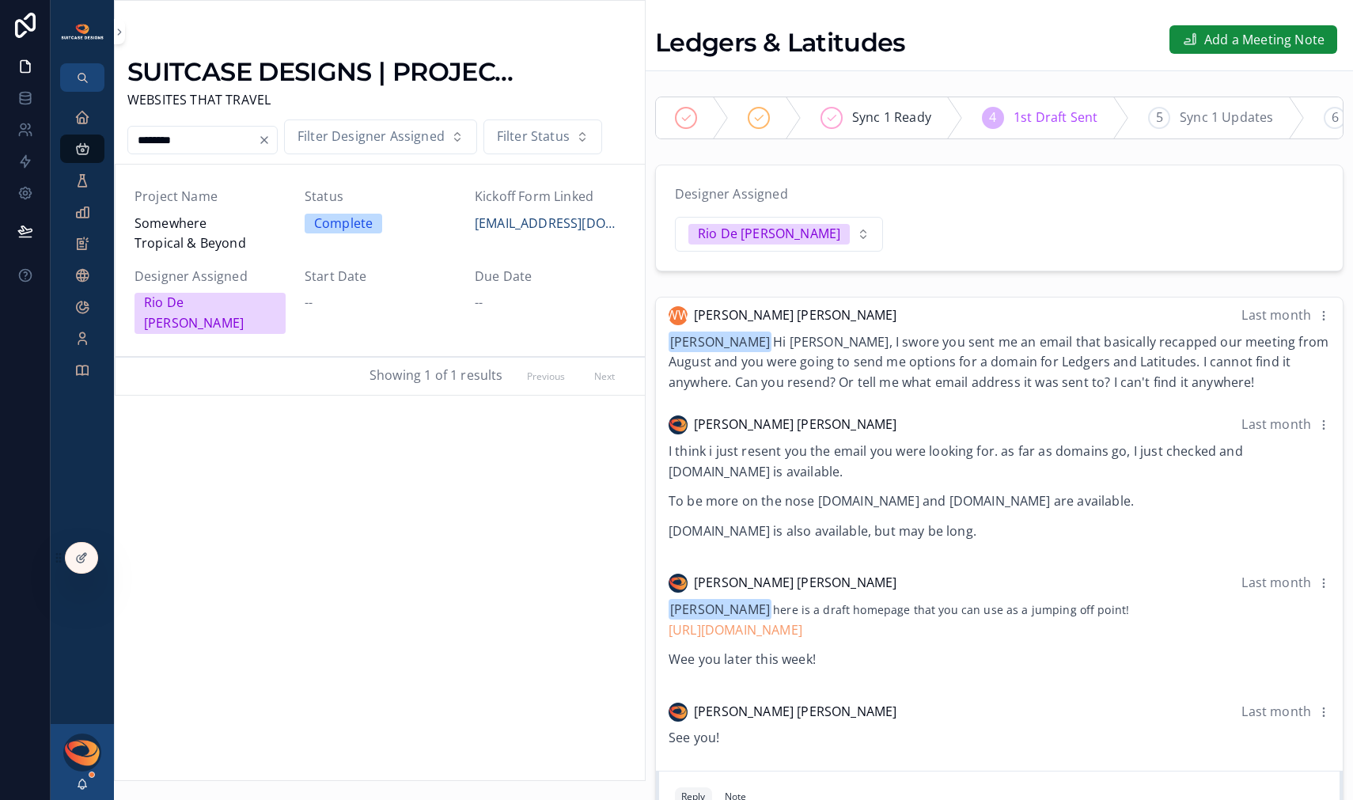
type input "********"
click at [207, 240] on span "Somewhere Tropical & Beyond" at bounding box center [210, 234] width 151 height 40
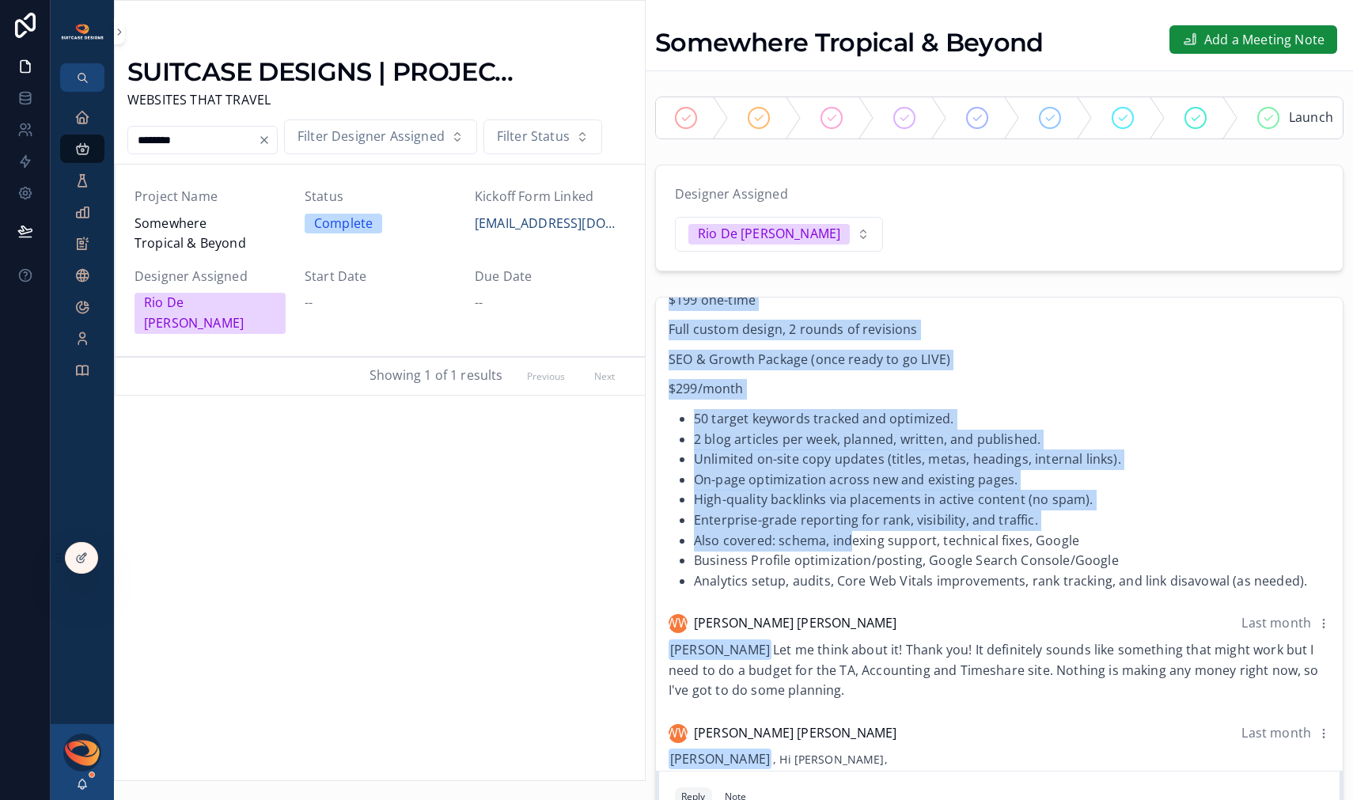
scroll to position [1812, 0]
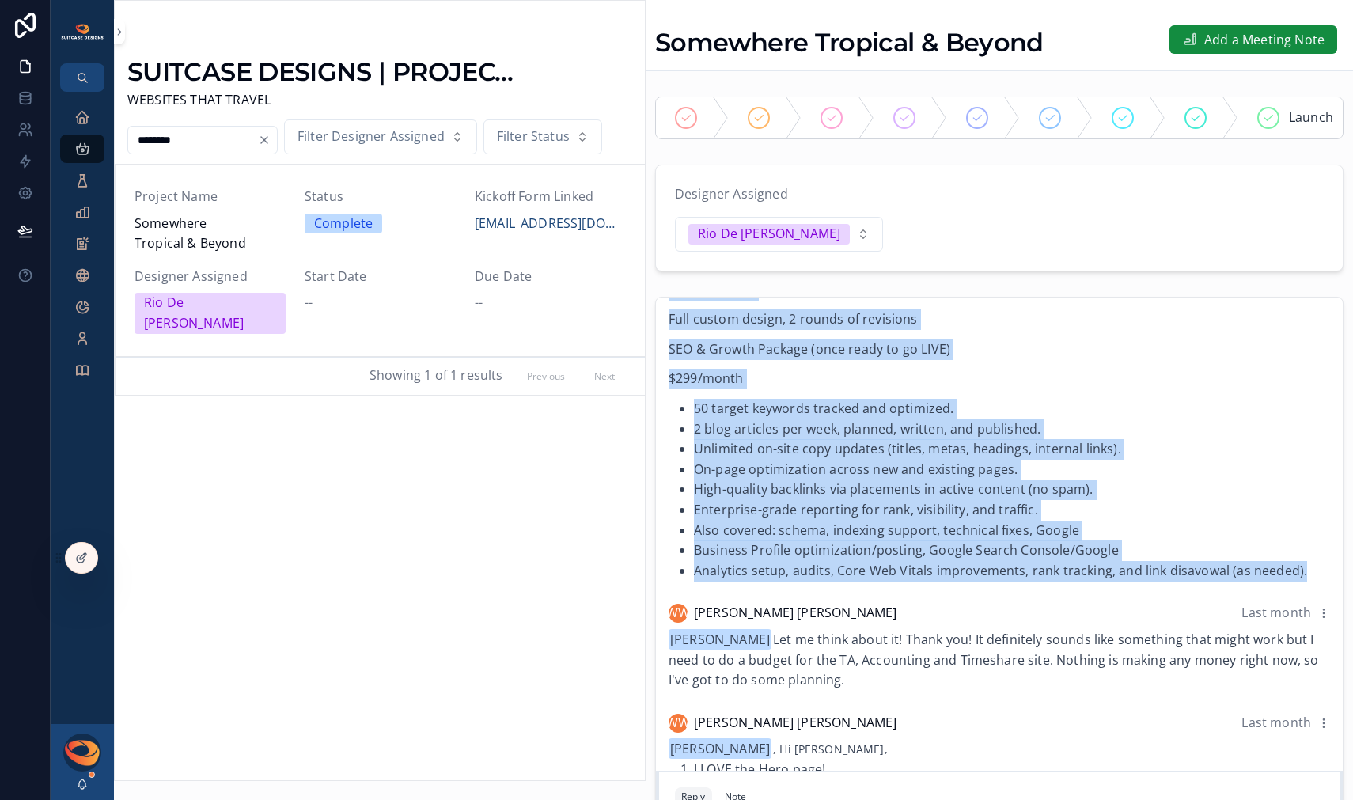
drag, startPoint x: 669, startPoint y: 465, endPoint x: 1314, endPoint y: 601, distance: 659.8
click at [1314, 591] on div "[PERSON_NAME] Last month Hi [PERSON_NAME] ! I had an [DATE] about how you could…" at bounding box center [999, 214] width 680 height 754
copy div "$799/month for 12 months Includes: ✔ Full Phase 1 site design and build ✔ All h…"
click at [835, 427] on div "Hi [PERSON_NAME] ! I had an [DATE] about how you could start in on the timeshar…" at bounding box center [999, 227] width 661 height 708
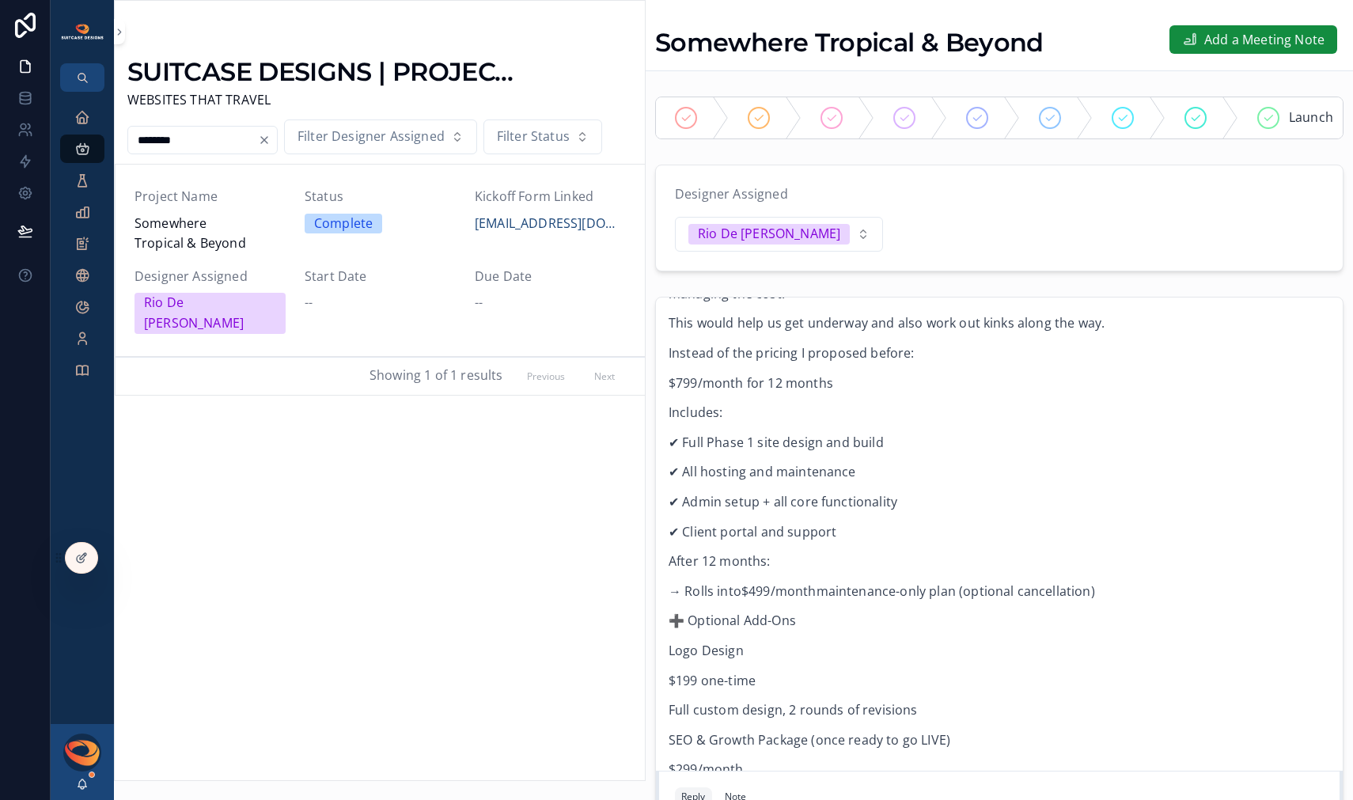
scroll to position [1431, 0]
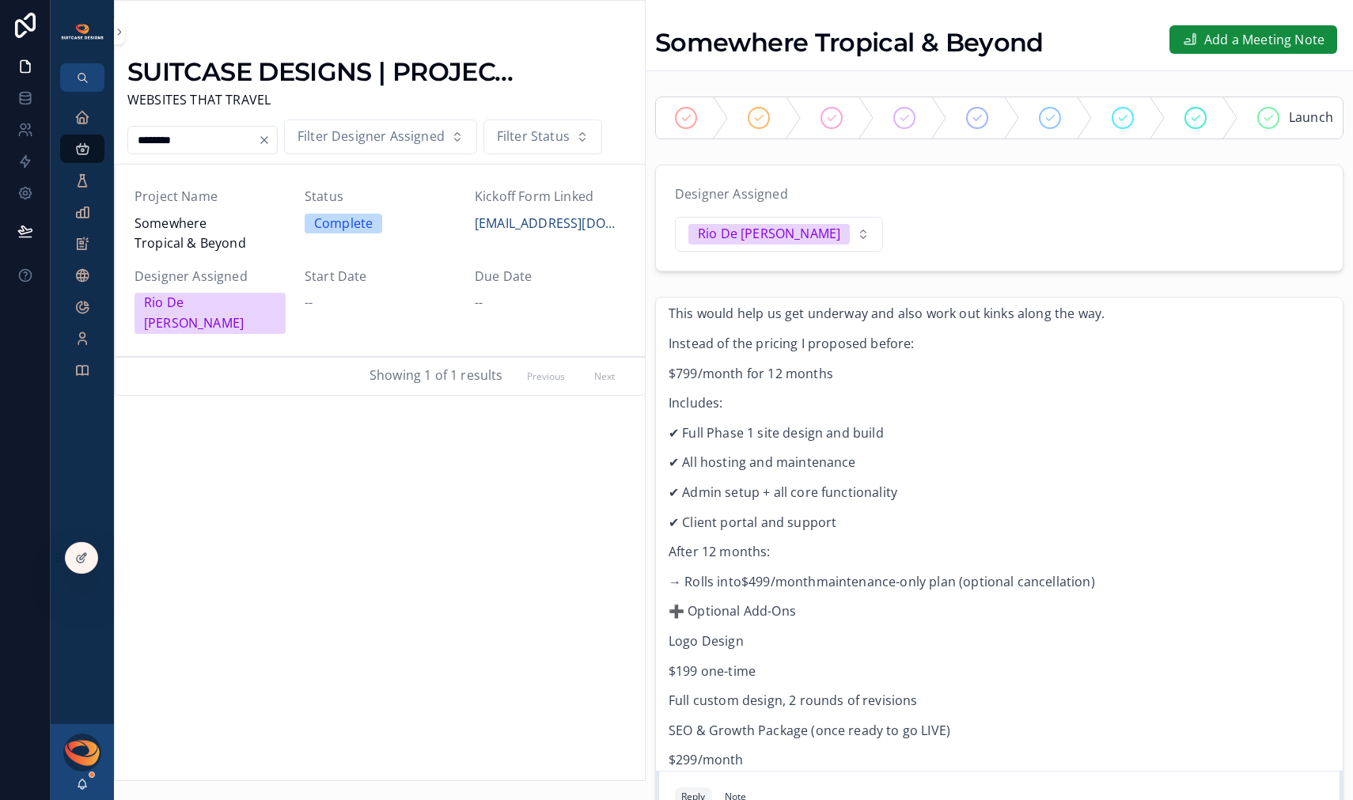
click at [704, 446] on div "Hi [PERSON_NAME] ! I had an [DATE] about how you could start in on the timeshar…" at bounding box center [999, 608] width 661 height 708
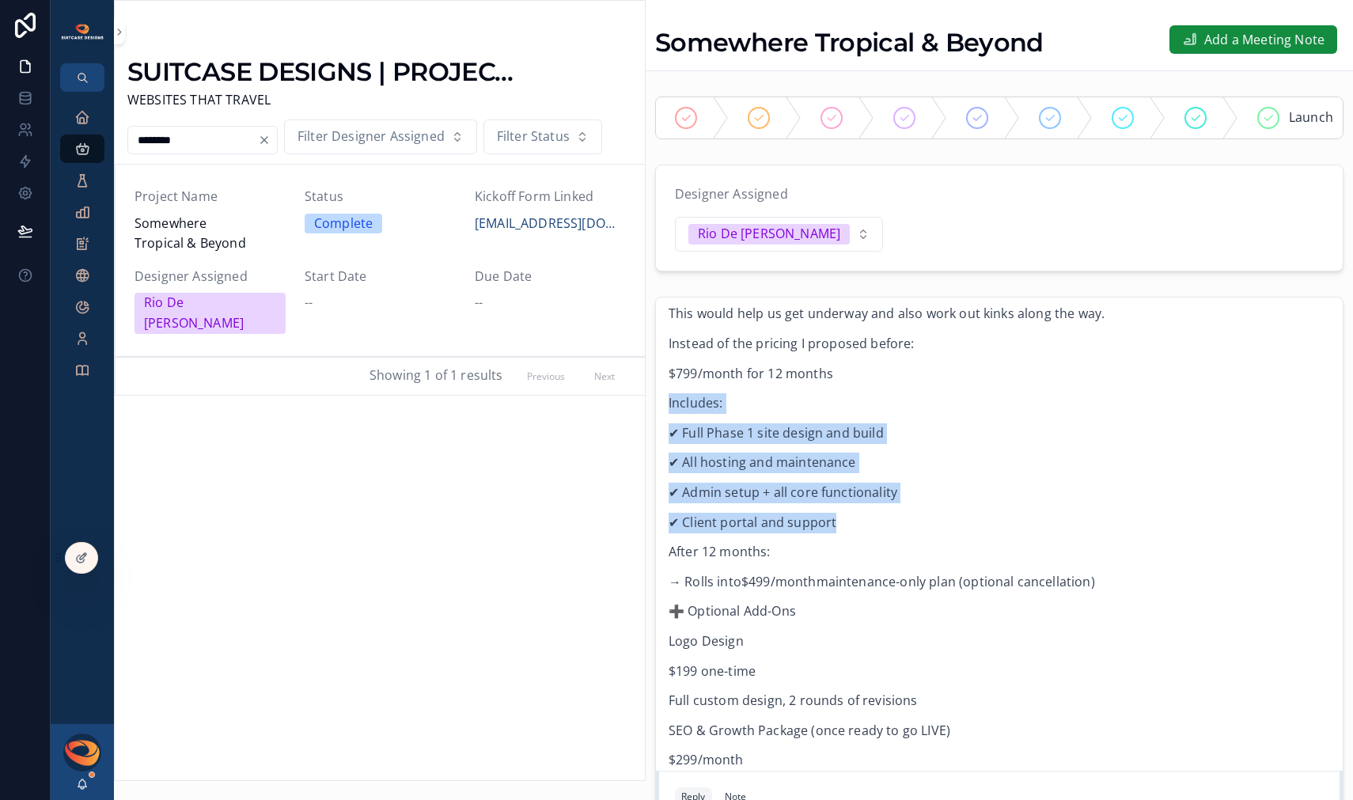
drag, startPoint x: 668, startPoint y: 436, endPoint x: 806, endPoint y: 567, distance: 190.3
click at [806, 567] on div "[PERSON_NAME] Last month Hi [PERSON_NAME] ! I had an [DATE] about how you could…" at bounding box center [999, 595] width 680 height 754
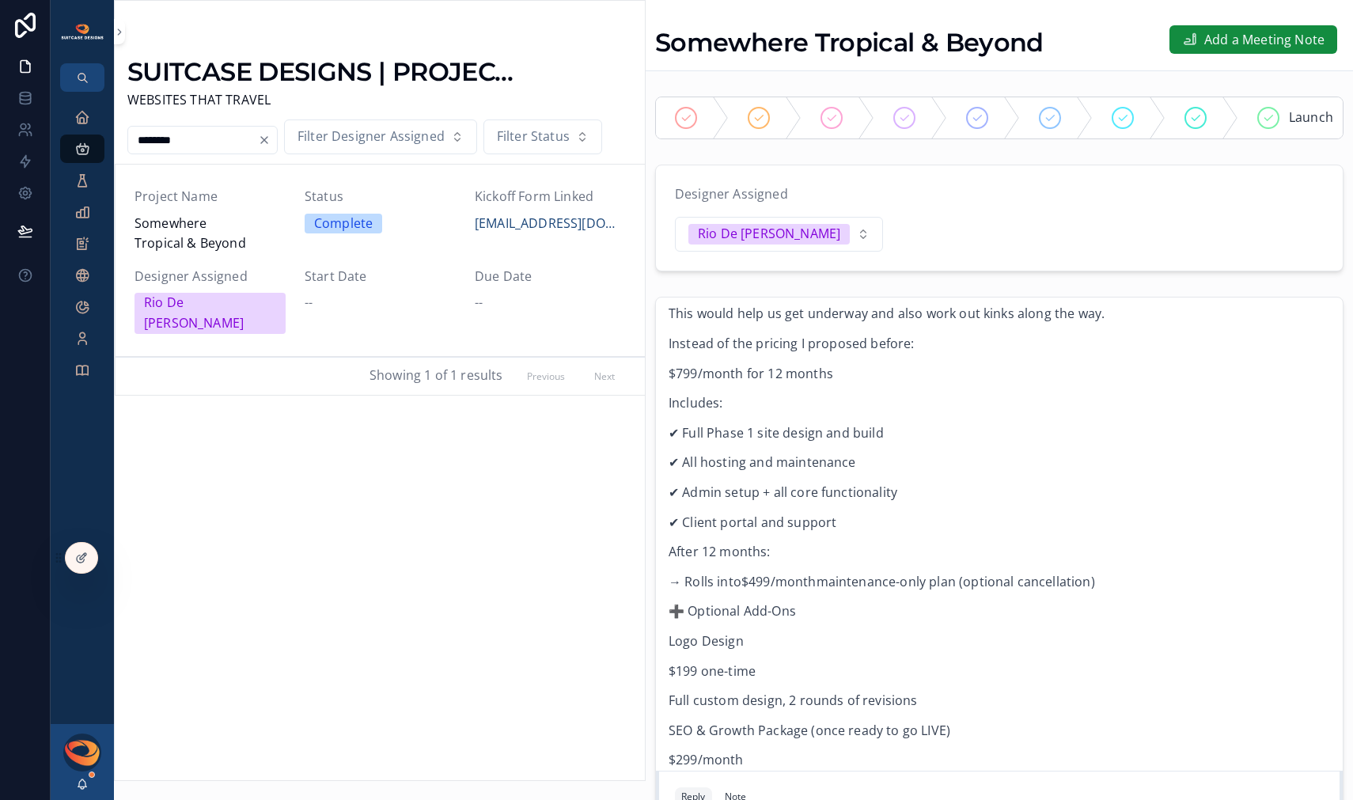
click at [705, 415] on div "Hi [PERSON_NAME] ! I had an [DATE] about how you could start in on the timeshar…" at bounding box center [999, 608] width 661 height 708
drag, startPoint x: 669, startPoint y: 407, endPoint x: 1101, endPoint y: 621, distance: 482.7
click at [1101, 621] on div "Hi [PERSON_NAME] ! I had an [DATE] about how you could start in on the timeshar…" at bounding box center [999, 608] width 661 height 708
copy div "$799/month for 12 months Includes: ✔ Full Phase 1 site design and build ✔ All h…"
click at [877, 563] on p "After 12 months:" at bounding box center [999, 552] width 661 height 21
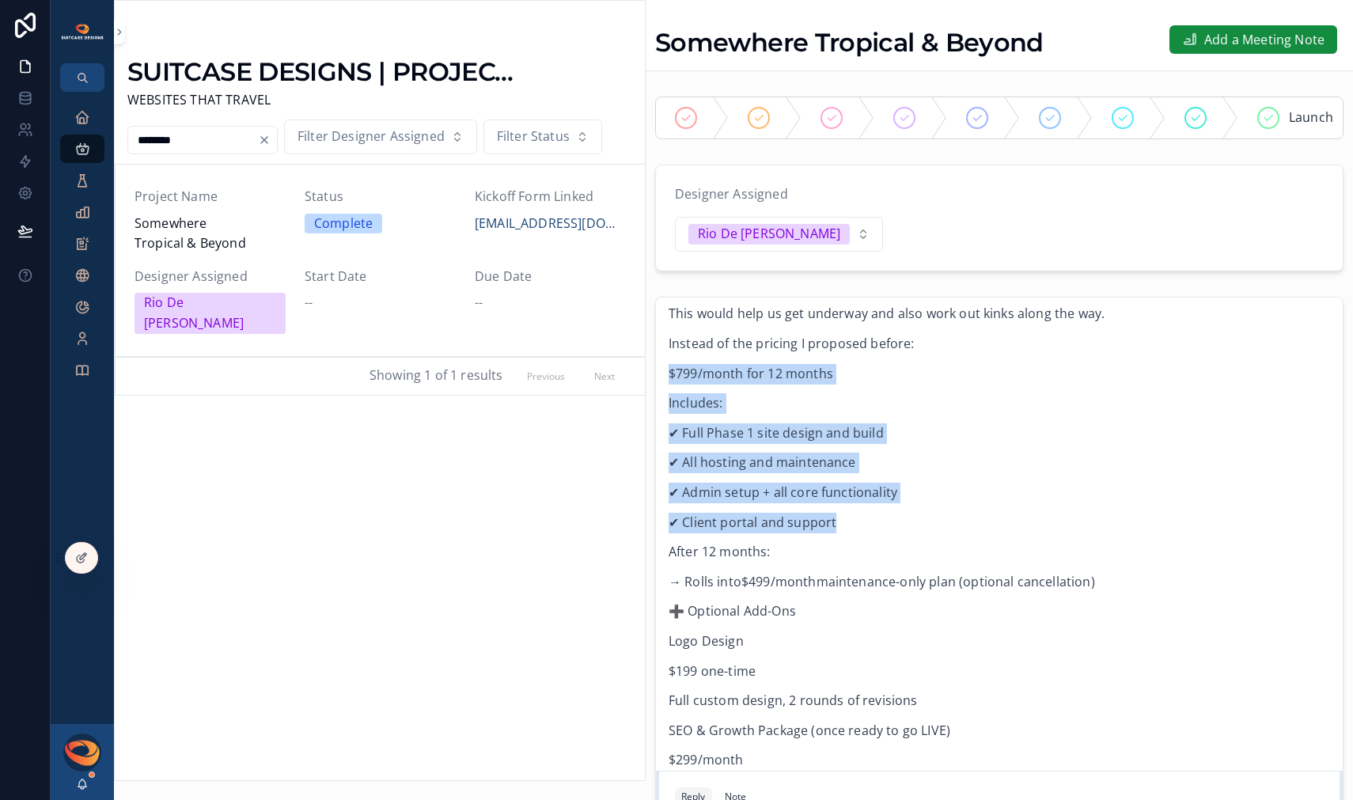
drag, startPoint x: 871, startPoint y: 562, endPoint x: 661, endPoint y: 409, distance: 259.4
click at [661, 409] on div "[PERSON_NAME] Last month Hi [PERSON_NAME] ! I had an [DATE] about how you could…" at bounding box center [999, 595] width 680 height 754
copy div "$799/month for 12 months Includes: ✔ Full Phase 1 site design and build ✔ All h…"
click at [85, 557] on icon at bounding box center [81, 557] width 13 height 13
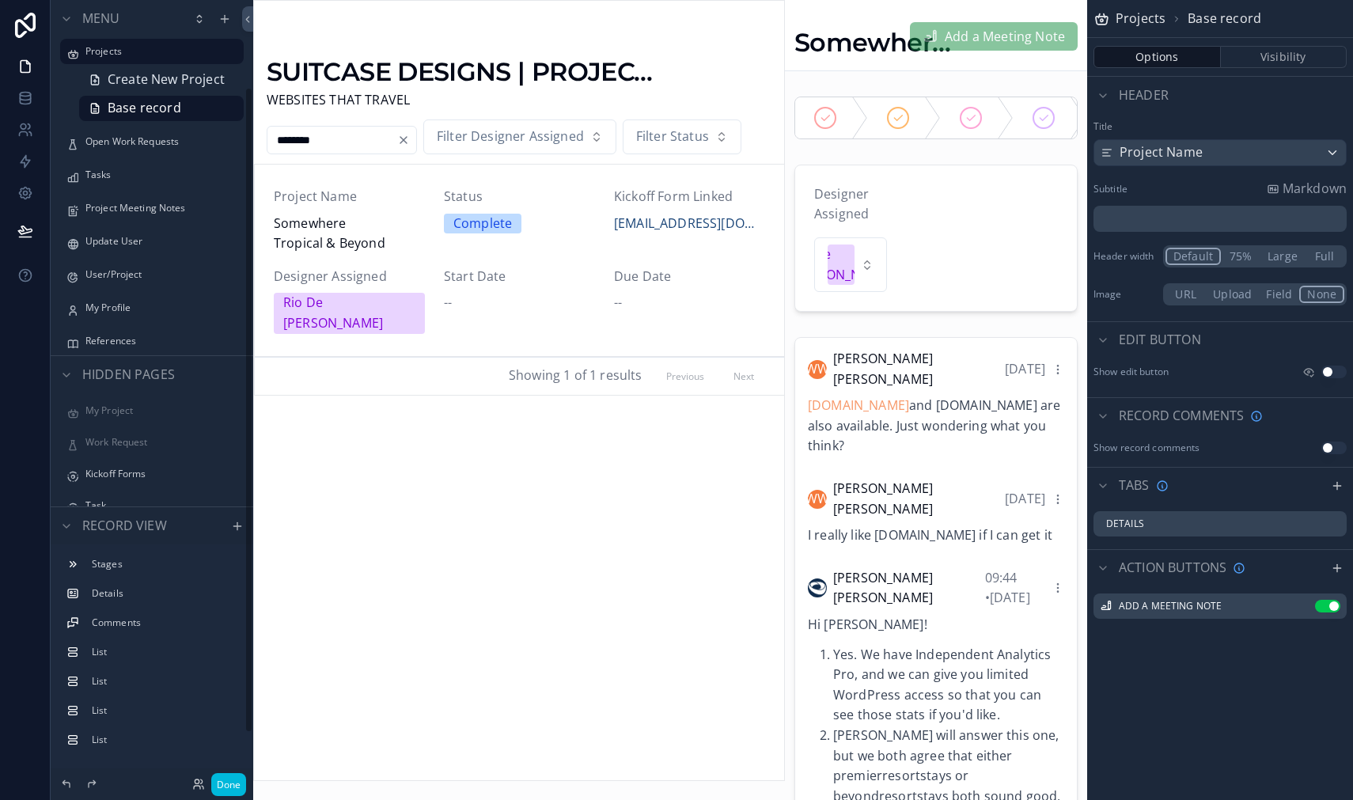
scroll to position [163, 0]
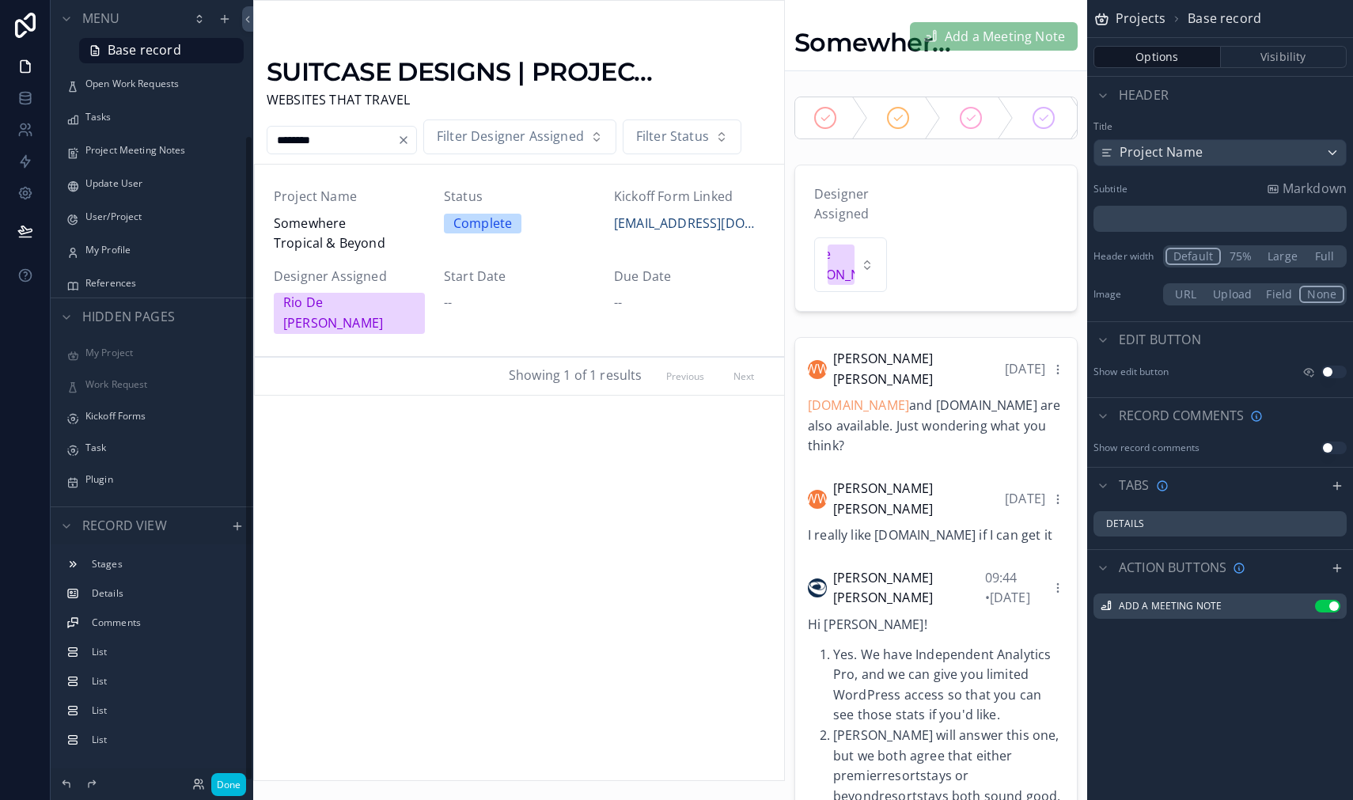
click at [144, 411] on label "Kickoff Forms" at bounding box center [159, 416] width 149 height 13
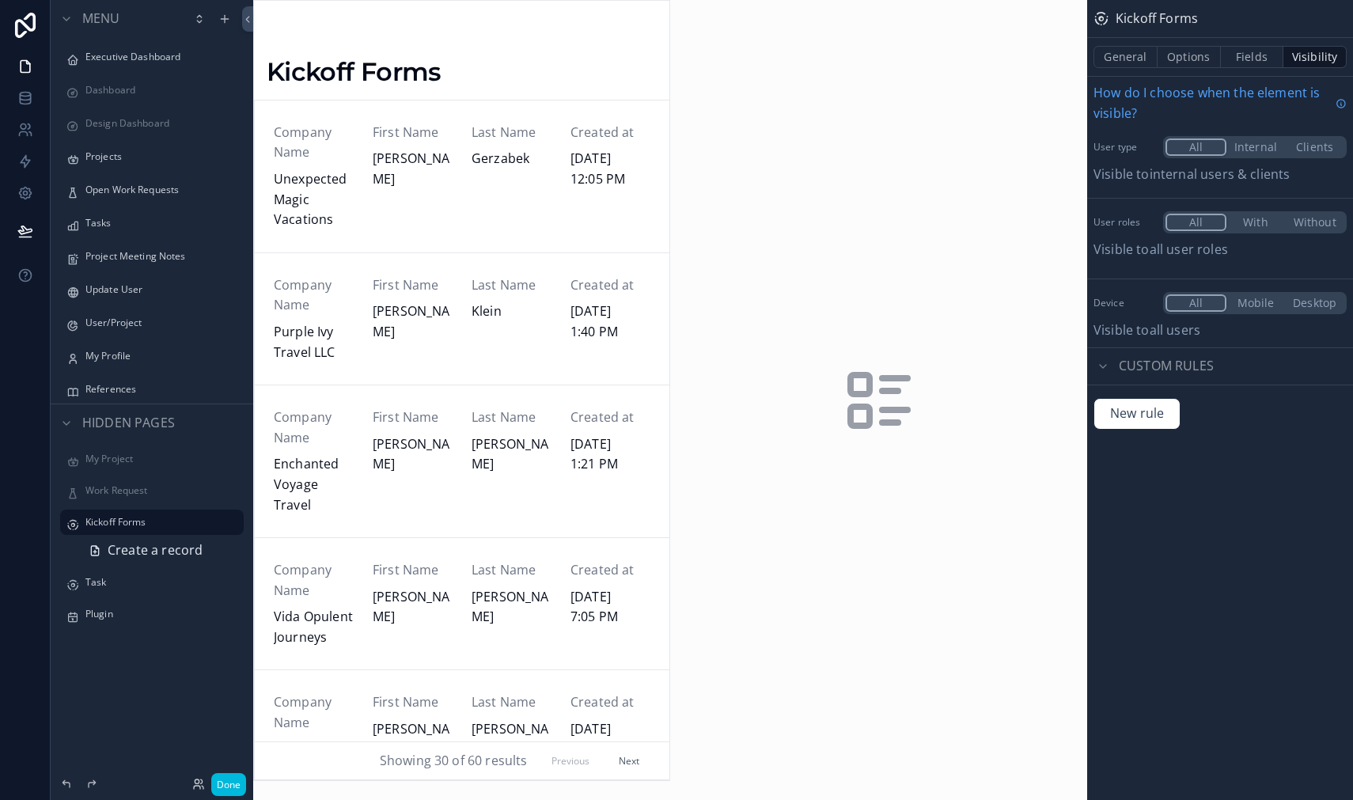
click at [163, 553] on span "Create a record" at bounding box center [155, 550] width 95 height 21
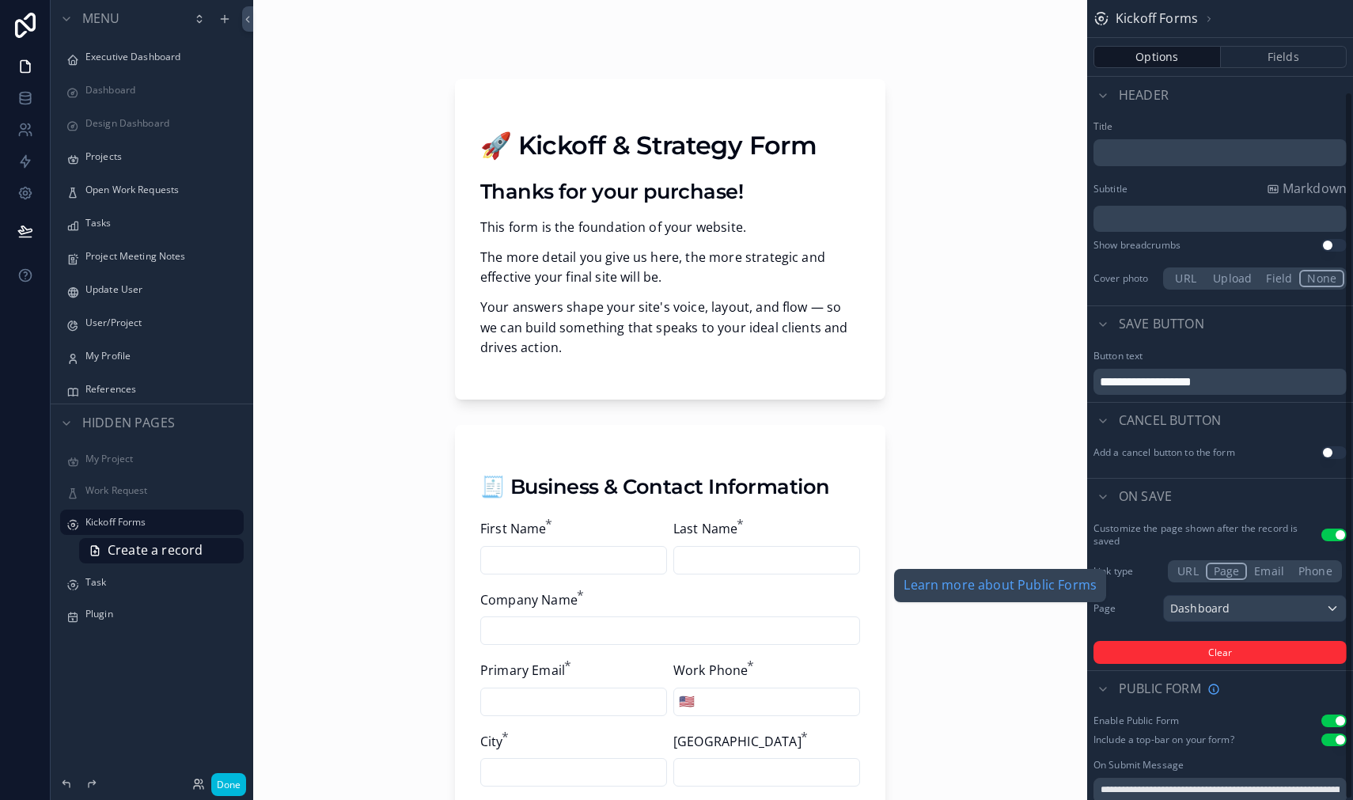
scroll to position [104, 0]
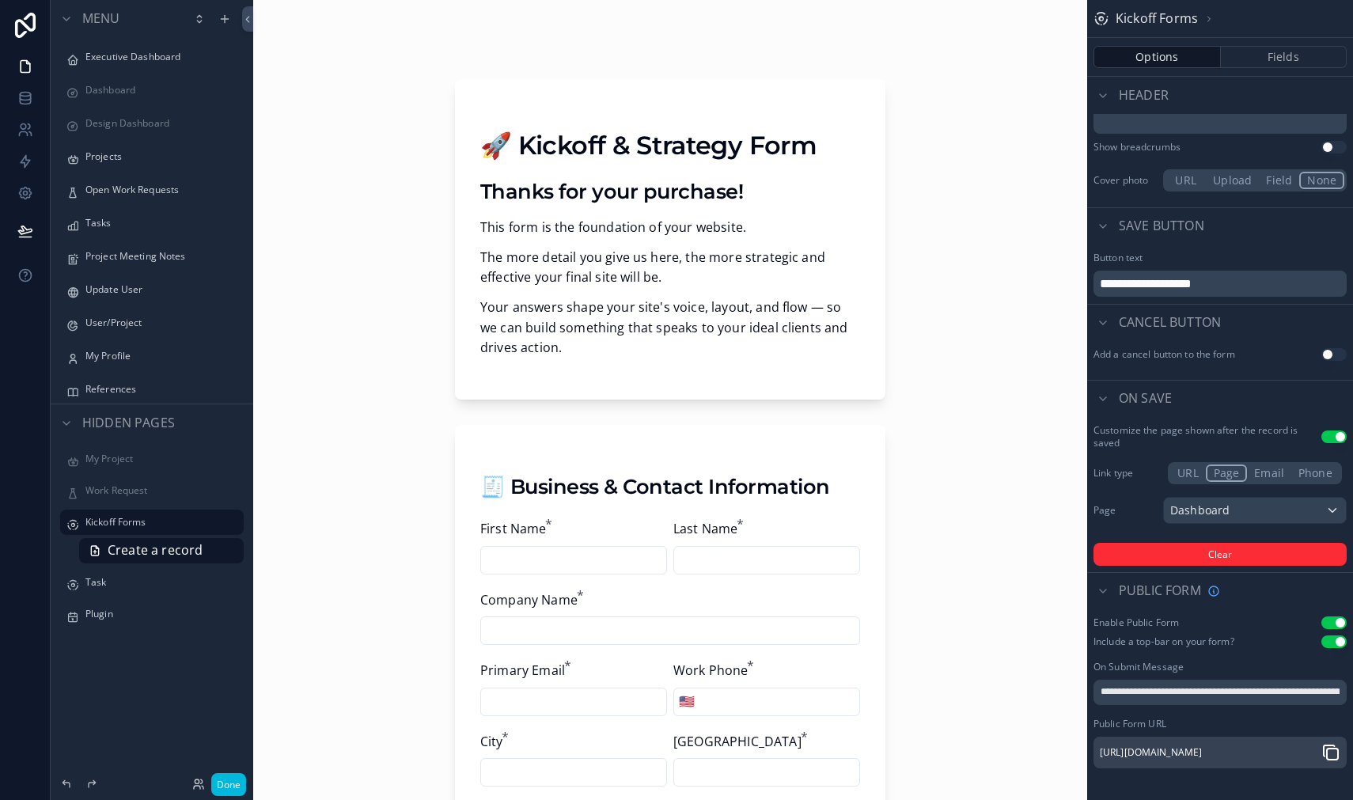
click at [1332, 750] on icon "scrollable content" at bounding box center [1330, 752] width 19 height 19
click at [21, 67] on icon at bounding box center [25, 67] width 16 height 16
click at [233, 781] on button "Done" at bounding box center [228, 784] width 35 height 23
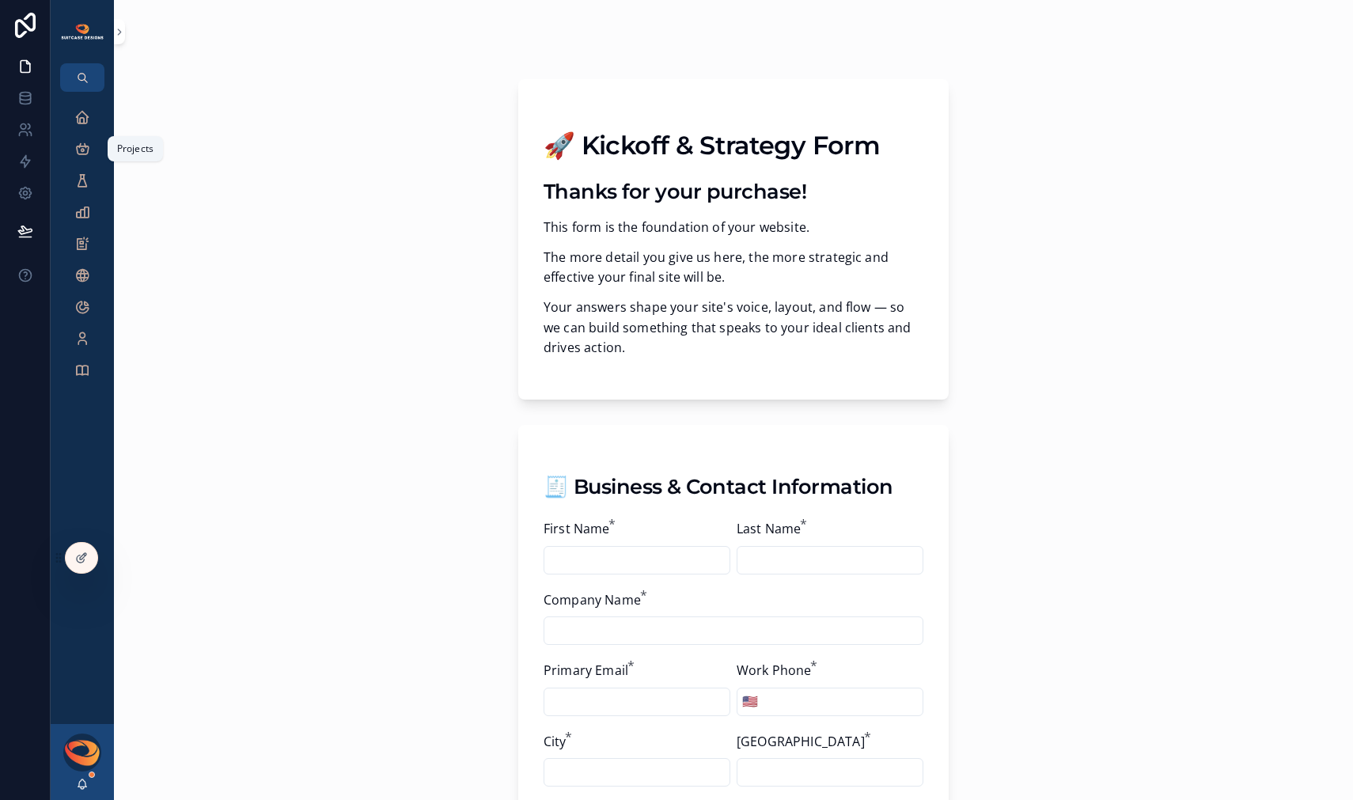
click at [81, 150] on icon "scrollable content" at bounding box center [82, 149] width 16 height 16
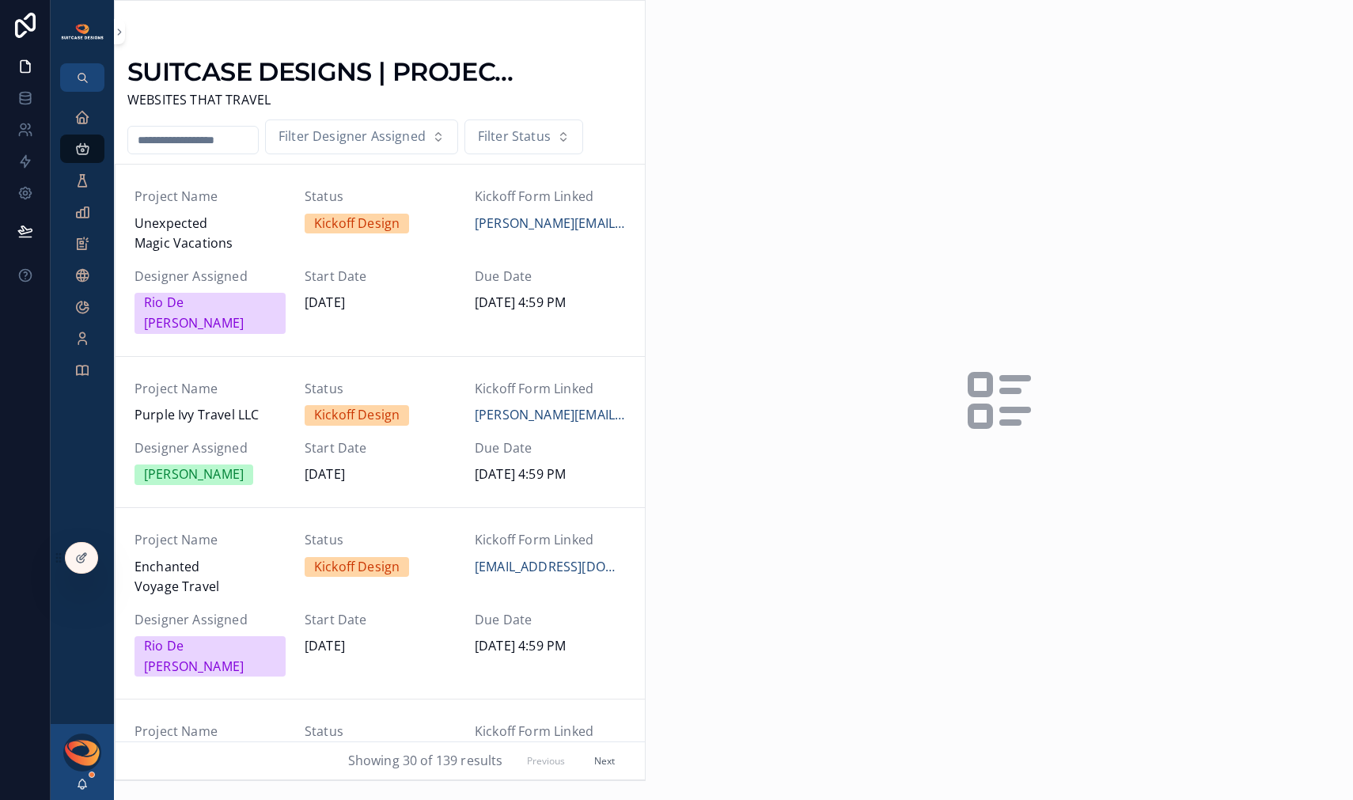
click at [189, 142] on input "scrollable content" at bounding box center [193, 140] width 130 height 22
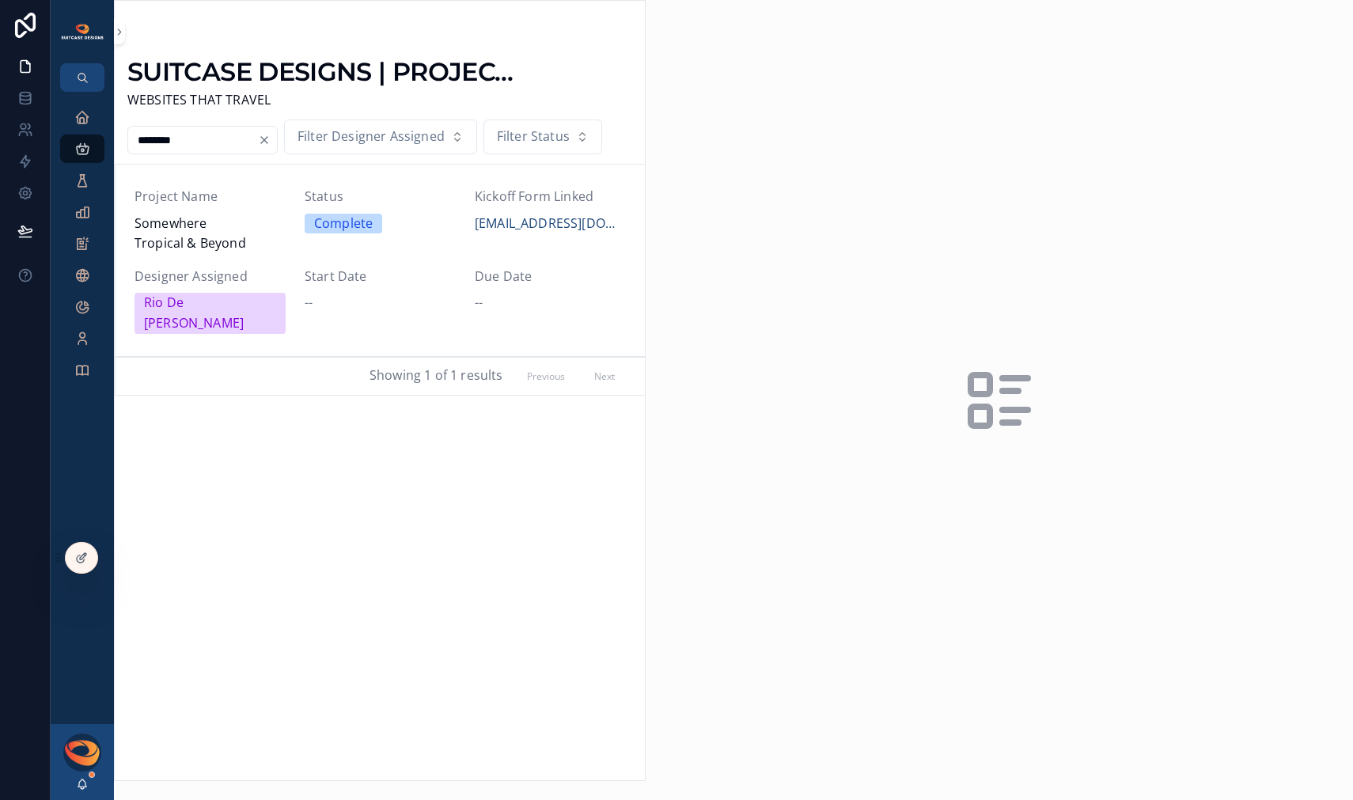
type input "********"
click at [267, 138] on icon "Clear" at bounding box center [264, 140] width 6 height 6
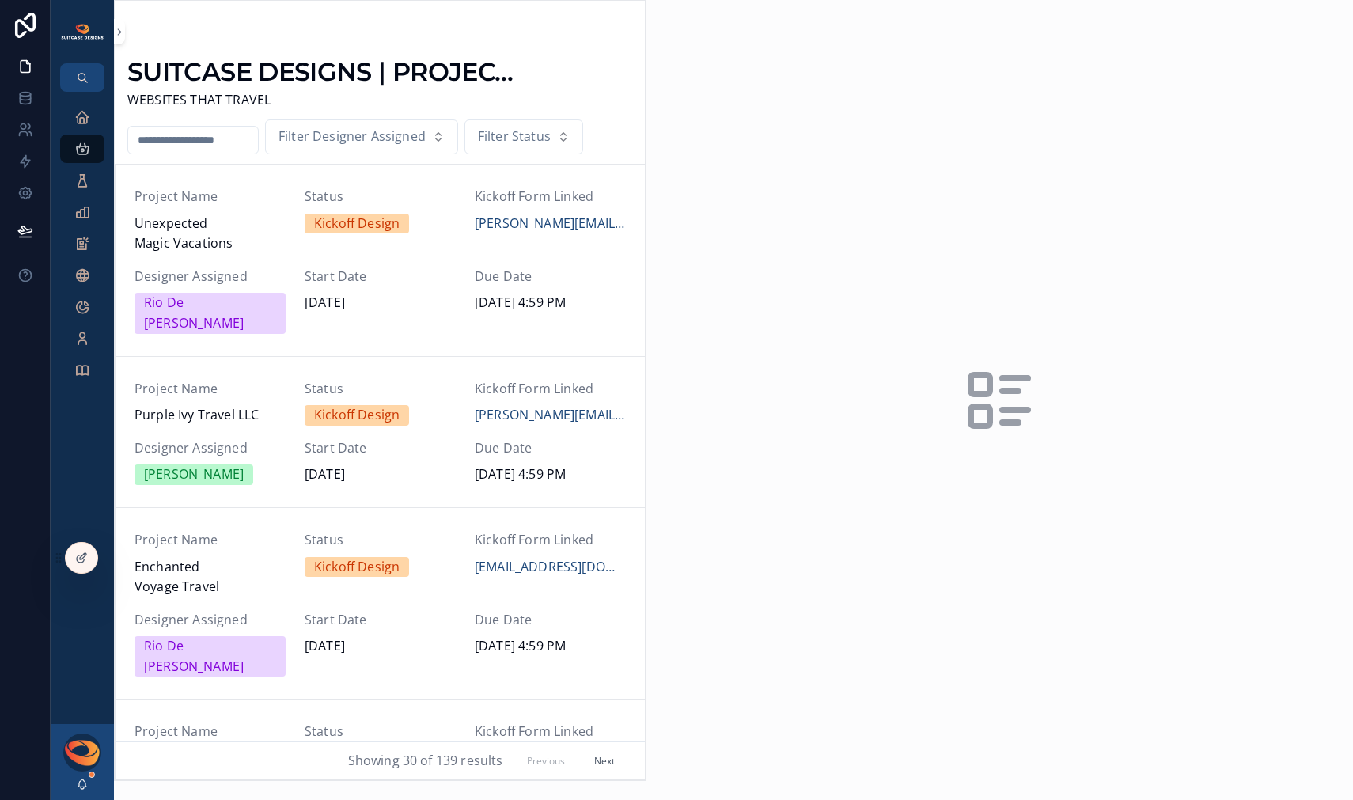
click at [210, 143] on input "scrollable content" at bounding box center [193, 140] width 130 height 22
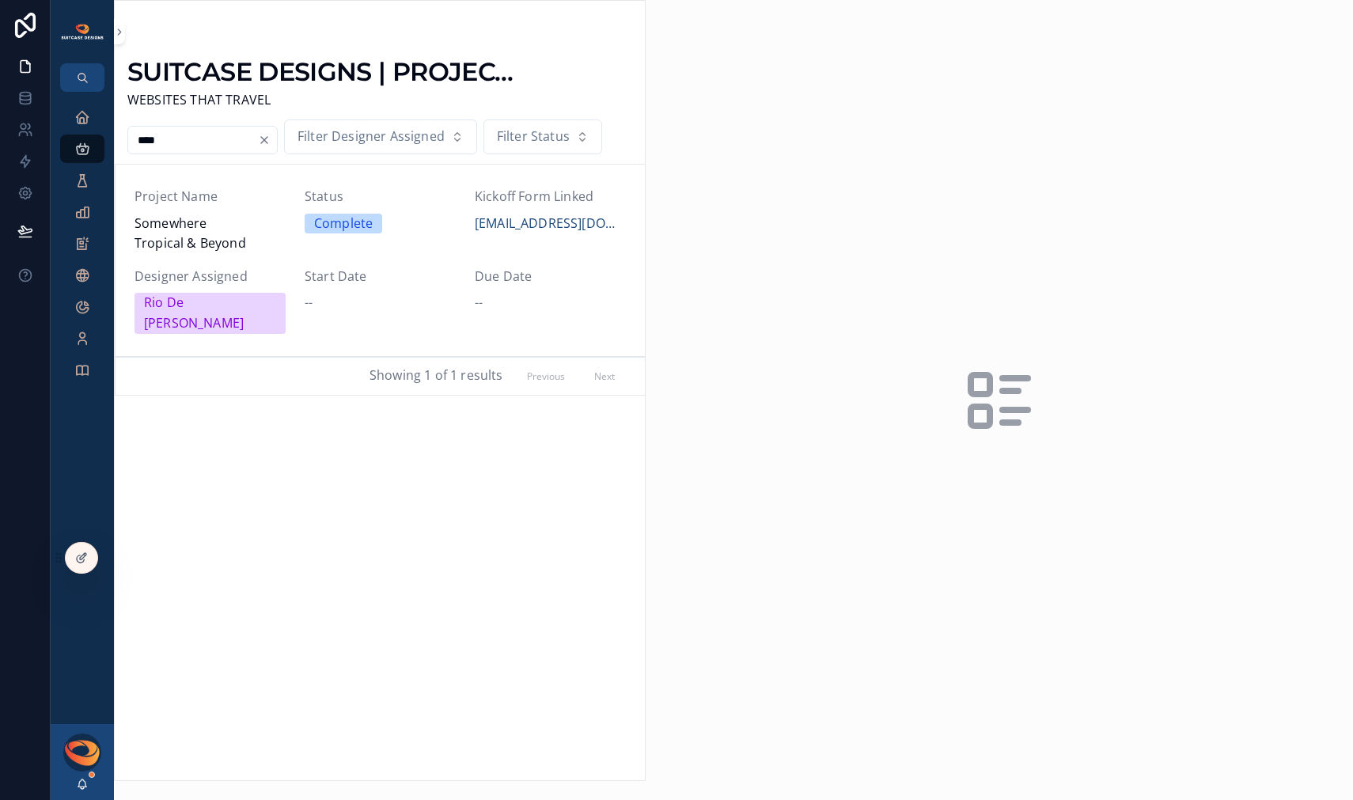
type input "****"
click at [176, 243] on span "Somewhere Tropical & Beyond" at bounding box center [210, 234] width 151 height 40
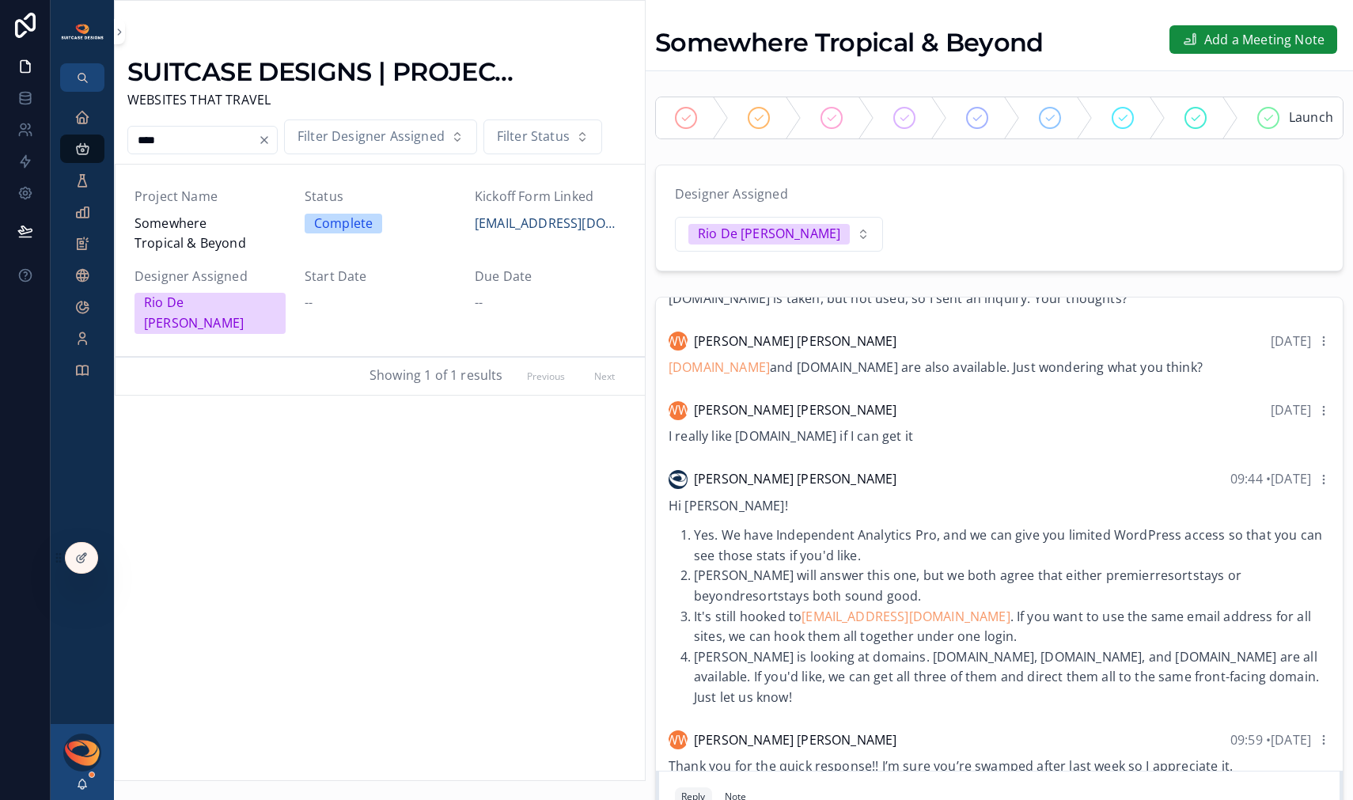
scroll to position [2004, 0]
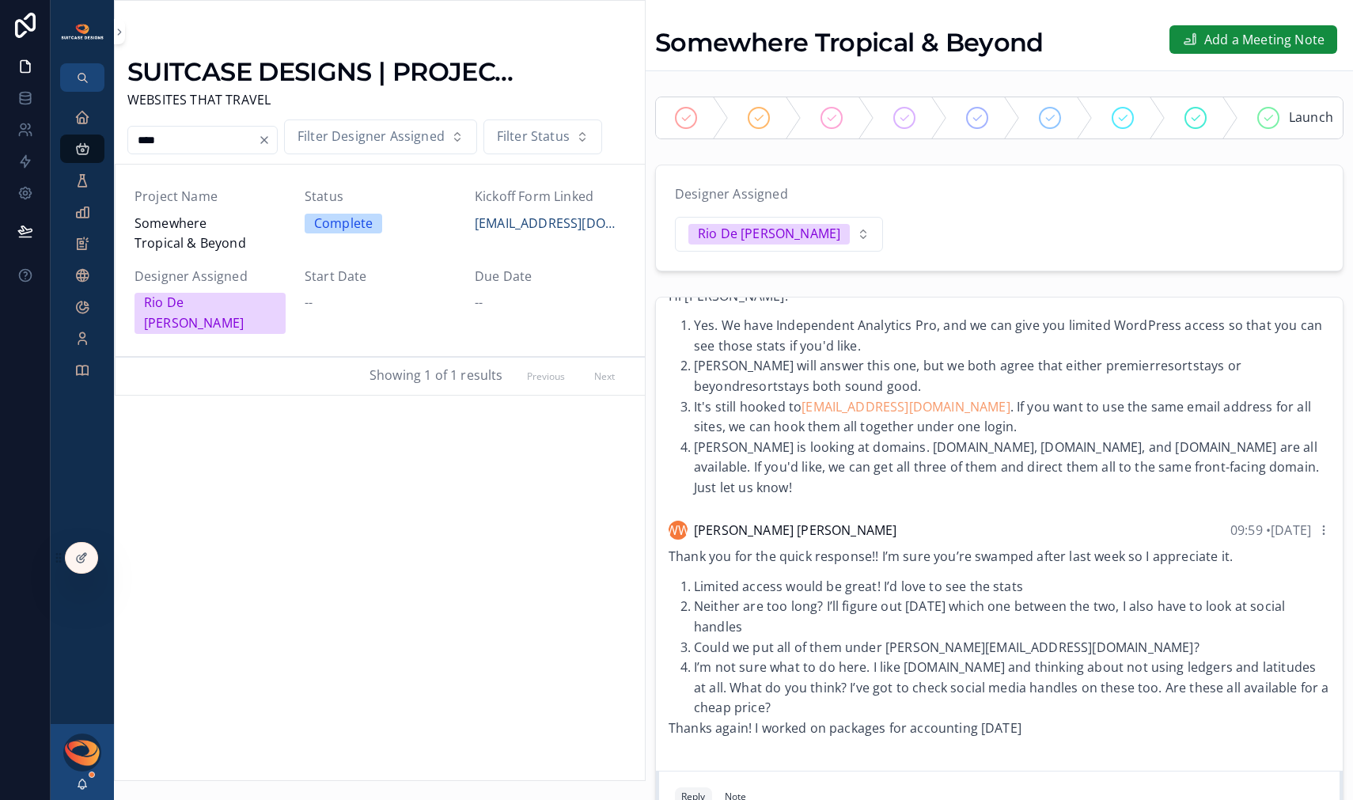
drag, startPoint x: 707, startPoint y: 497, endPoint x: 1014, endPoint y: 498, distance: 307.8
click at [1014, 498] on li "[PERSON_NAME] is looking at domains. [DOMAIN_NAME], [DOMAIN_NAME], and [DOMAIN_…" at bounding box center [1012, 468] width 636 height 61
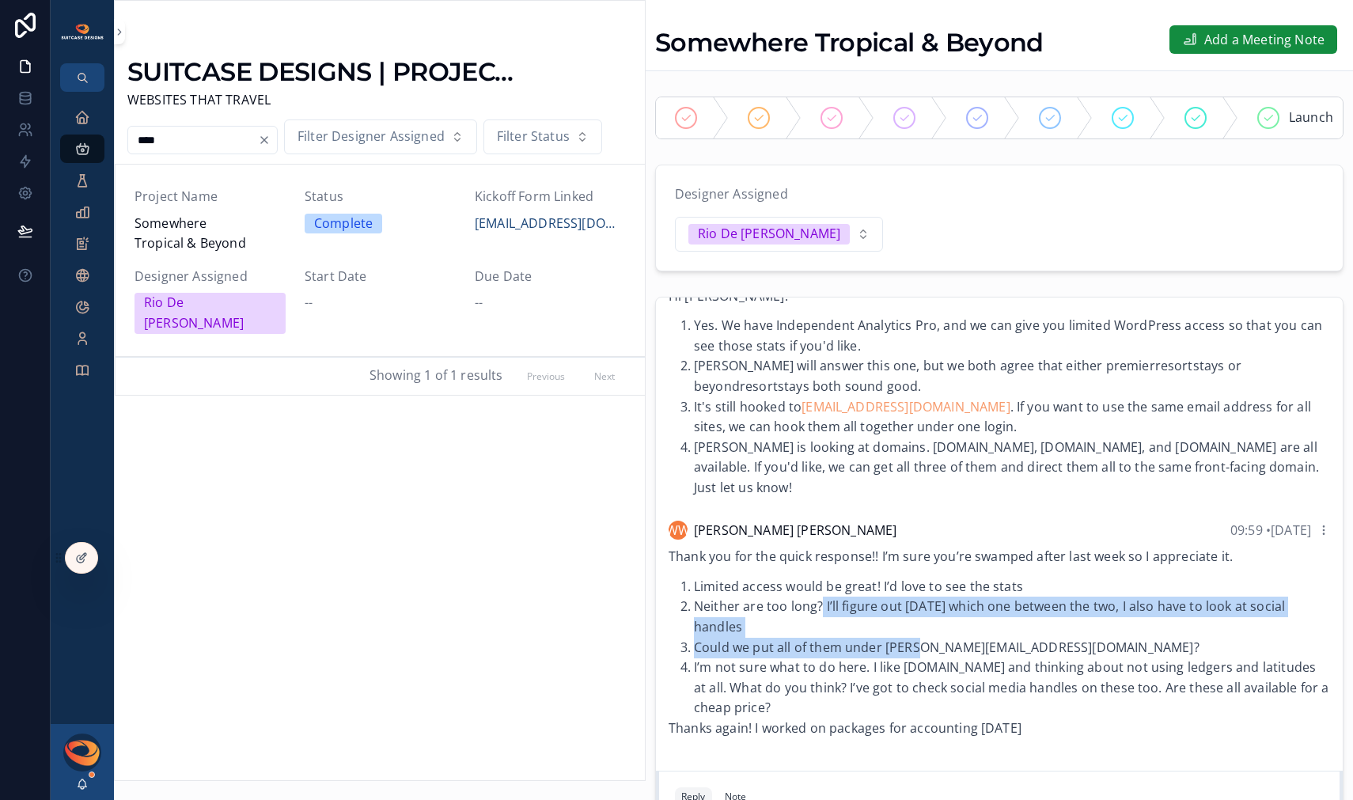
drag, startPoint x: 821, startPoint y: 620, endPoint x: 928, endPoint y: 661, distance: 114.2
click at [928, 661] on ol "Limited access would be great! I’d love to see the stats Neither are too long? …" at bounding box center [999, 648] width 661 height 142
click at [928, 658] on li "Could we put all of them under [PERSON_NAME][EMAIL_ADDRESS][DOMAIN_NAME]?" at bounding box center [1012, 648] width 636 height 21
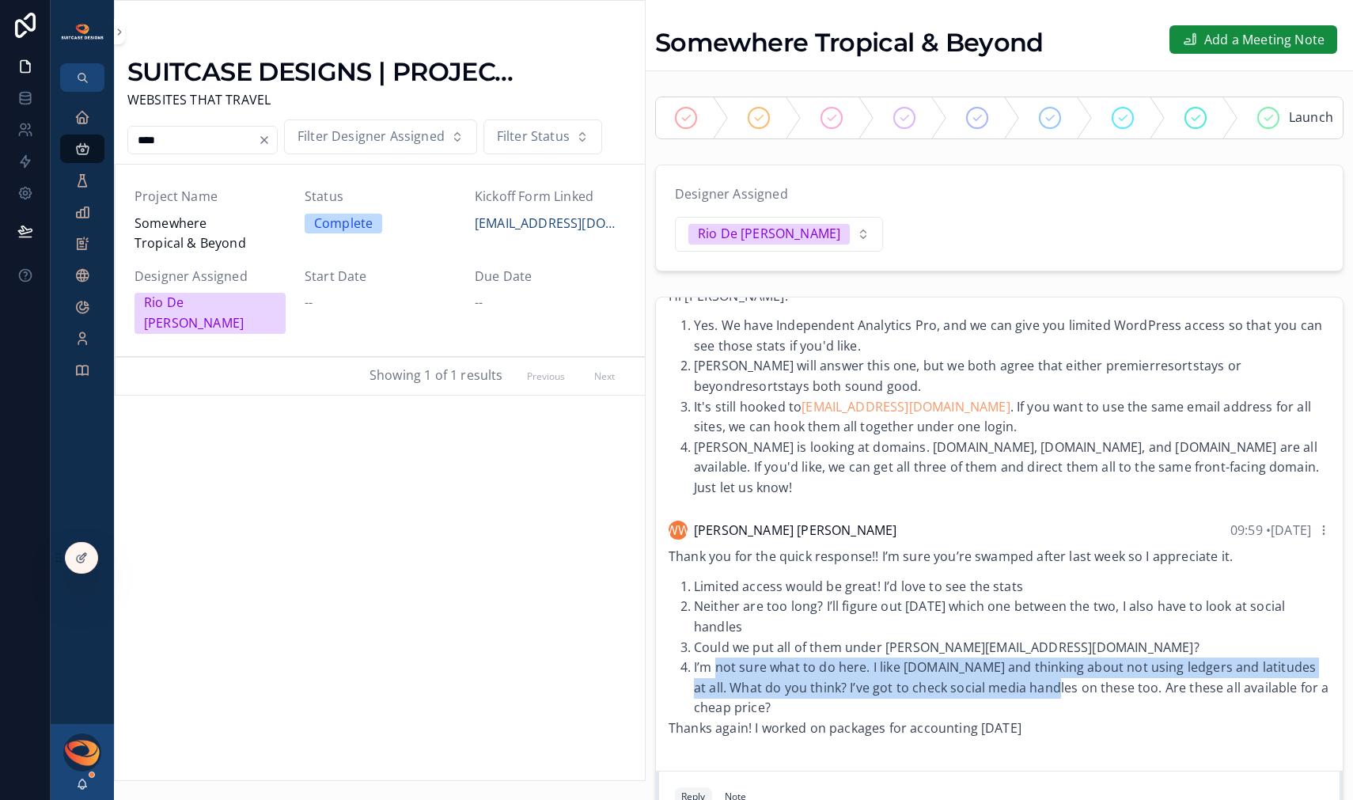
drag, startPoint x: 714, startPoint y: 683, endPoint x: 1041, endPoint y: 690, distance: 326.9
click at [1041, 690] on li "I’m not sure what to do here. I like [DOMAIN_NAME] and thinking about not using…" at bounding box center [1012, 688] width 636 height 61
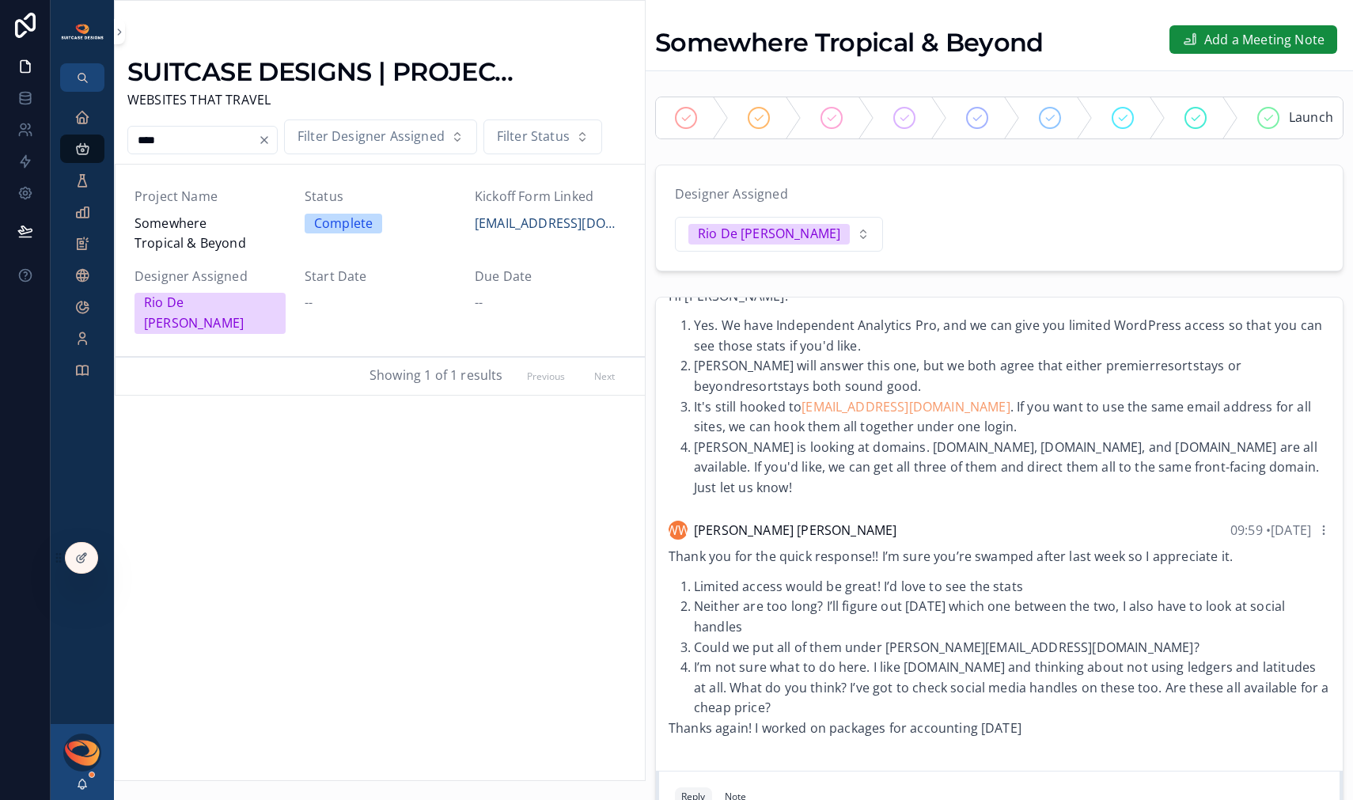
scroll to position [81, 0]
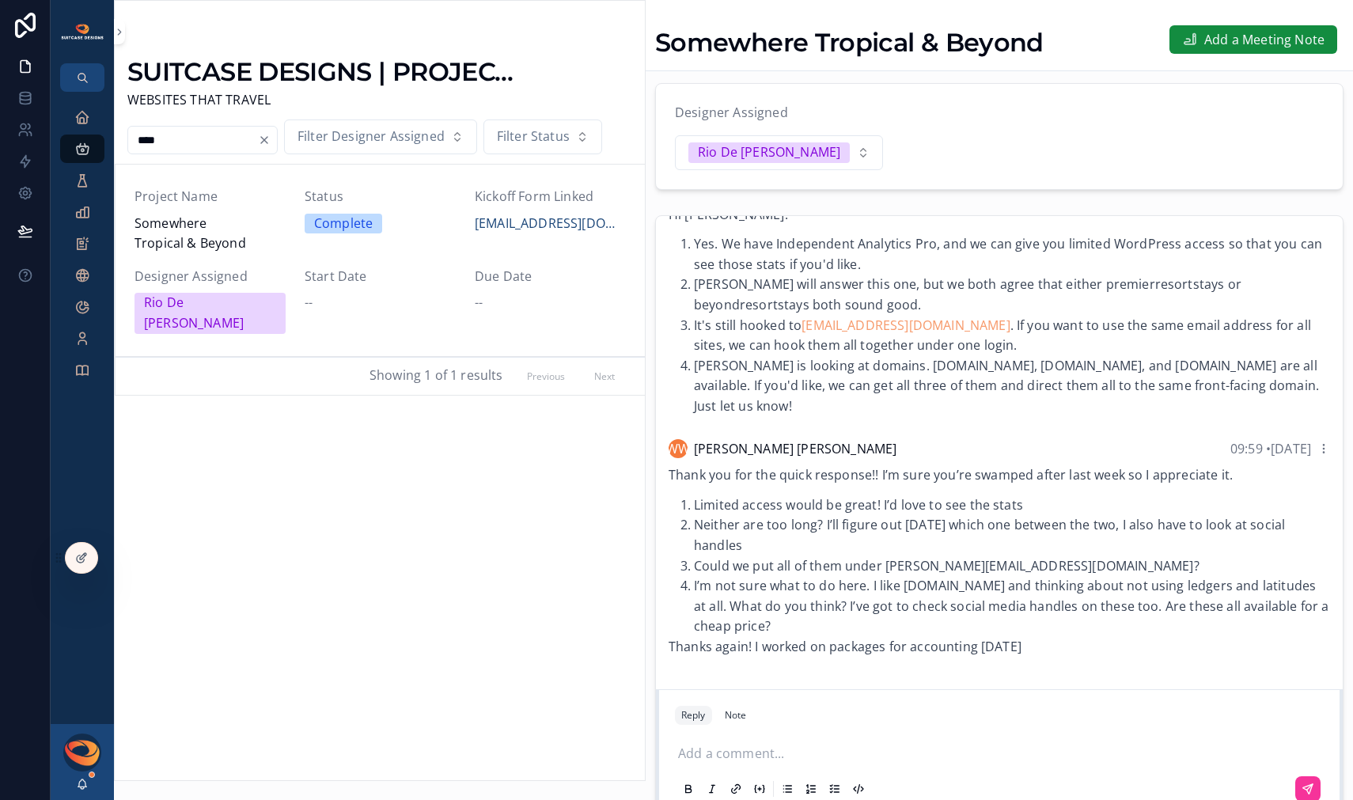
drag, startPoint x: 791, startPoint y: 607, endPoint x: 917, endPoint y: 637, distance: 129.4
click at [917, 637] on li "I’m not sure what to do here. I like [DOMAIN_NAME] and thinking about not using…" at bounding box center [1012, 606] width 636 height 61
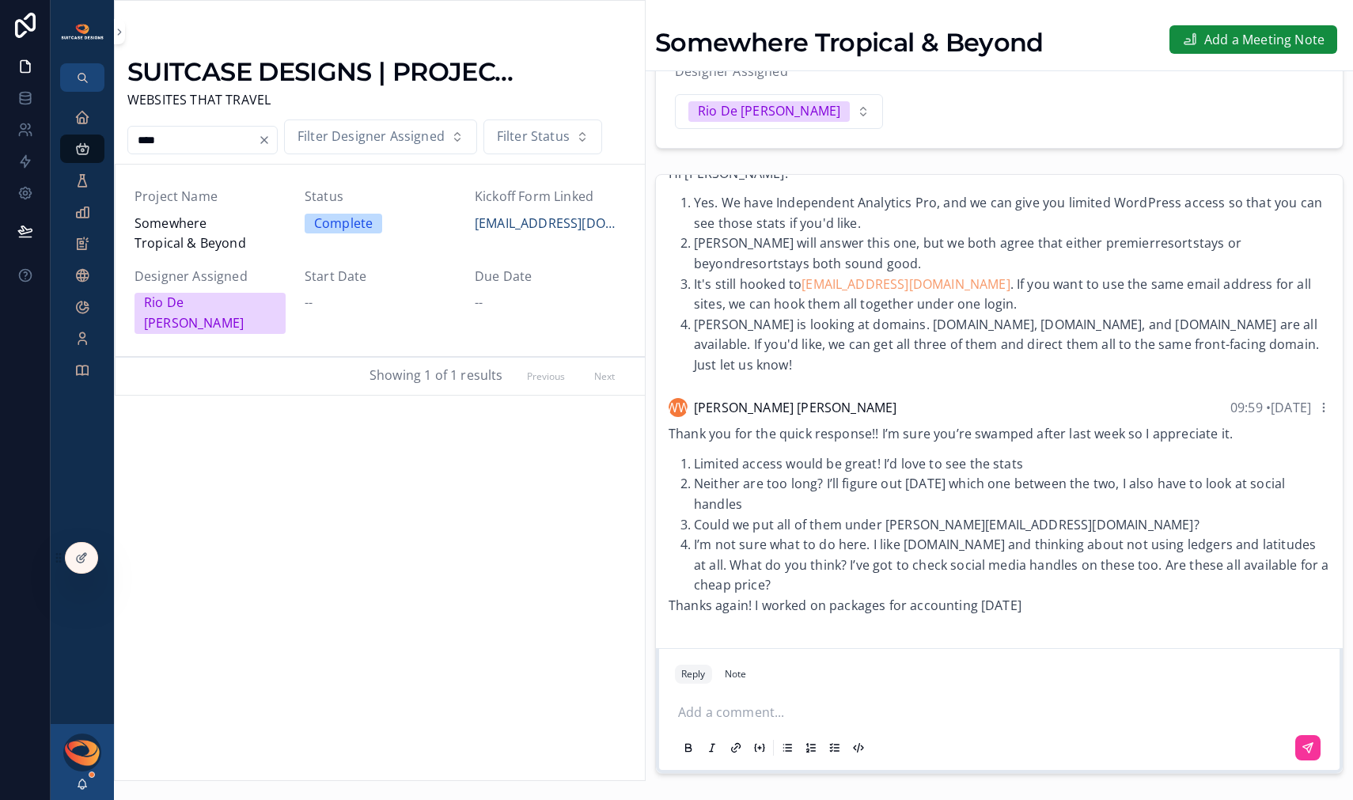
click at [786, 718] on p "scrollable content" at bounding box center [1002, 713] width 649 height 21
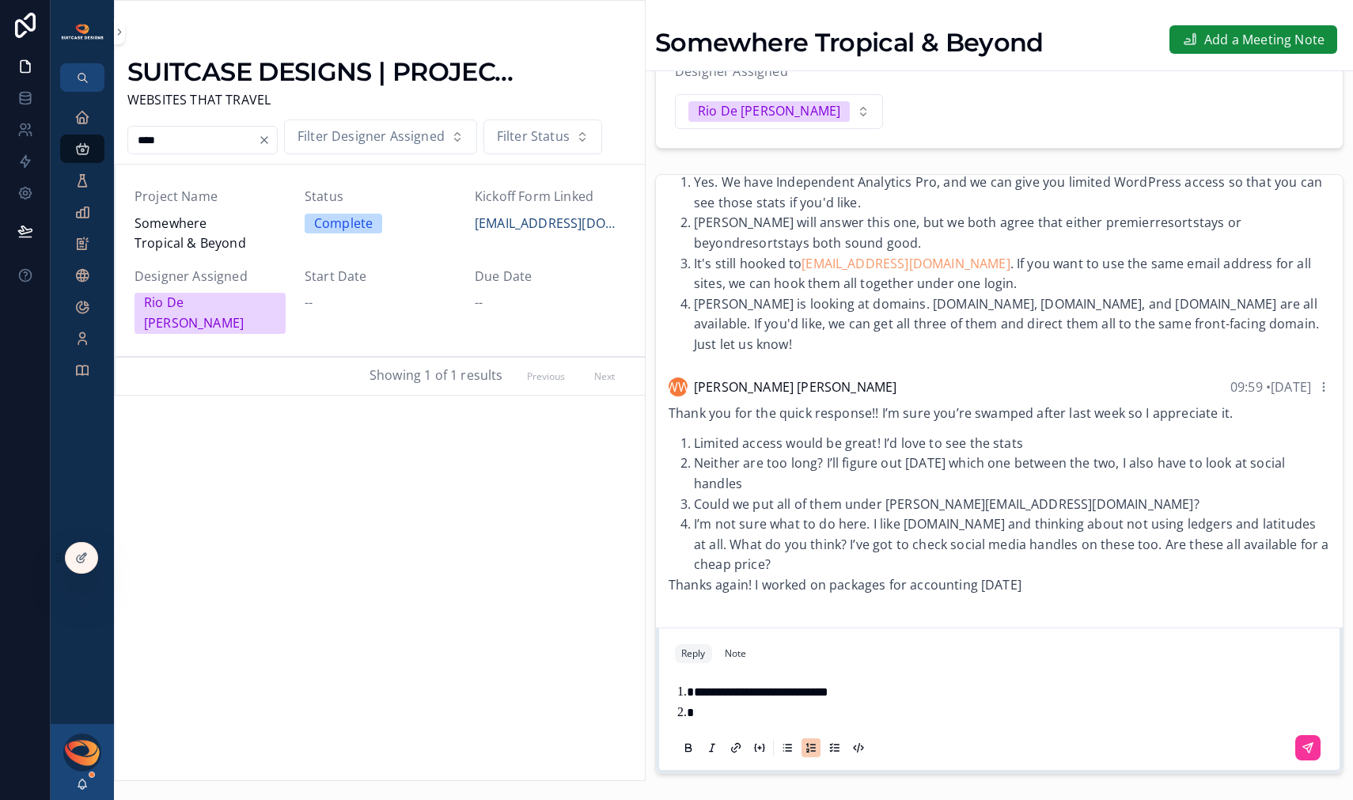
scroll to position [102, 0]
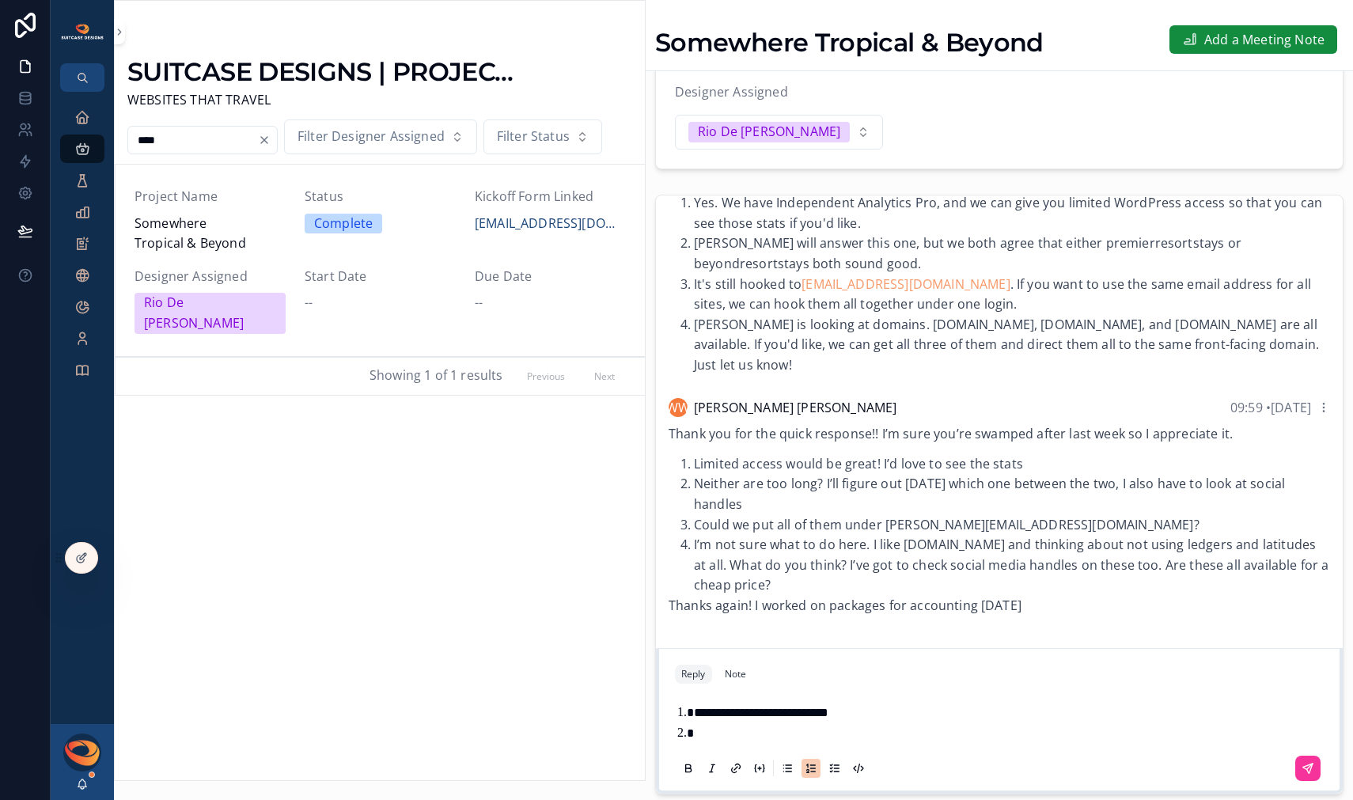
click at [732, 718] on span "**********" at bounding box center [761, 713] width 135 height 12
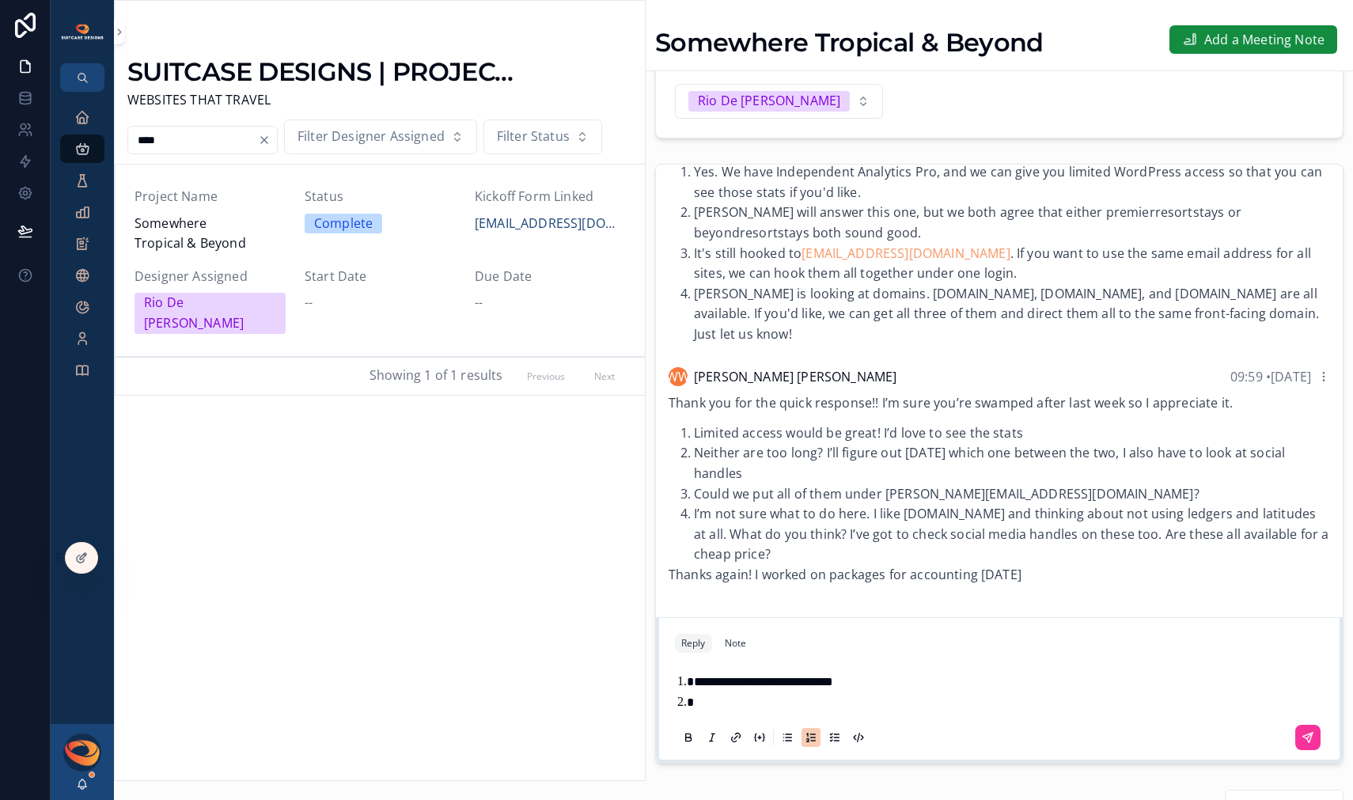
scroll to position [154, 0]
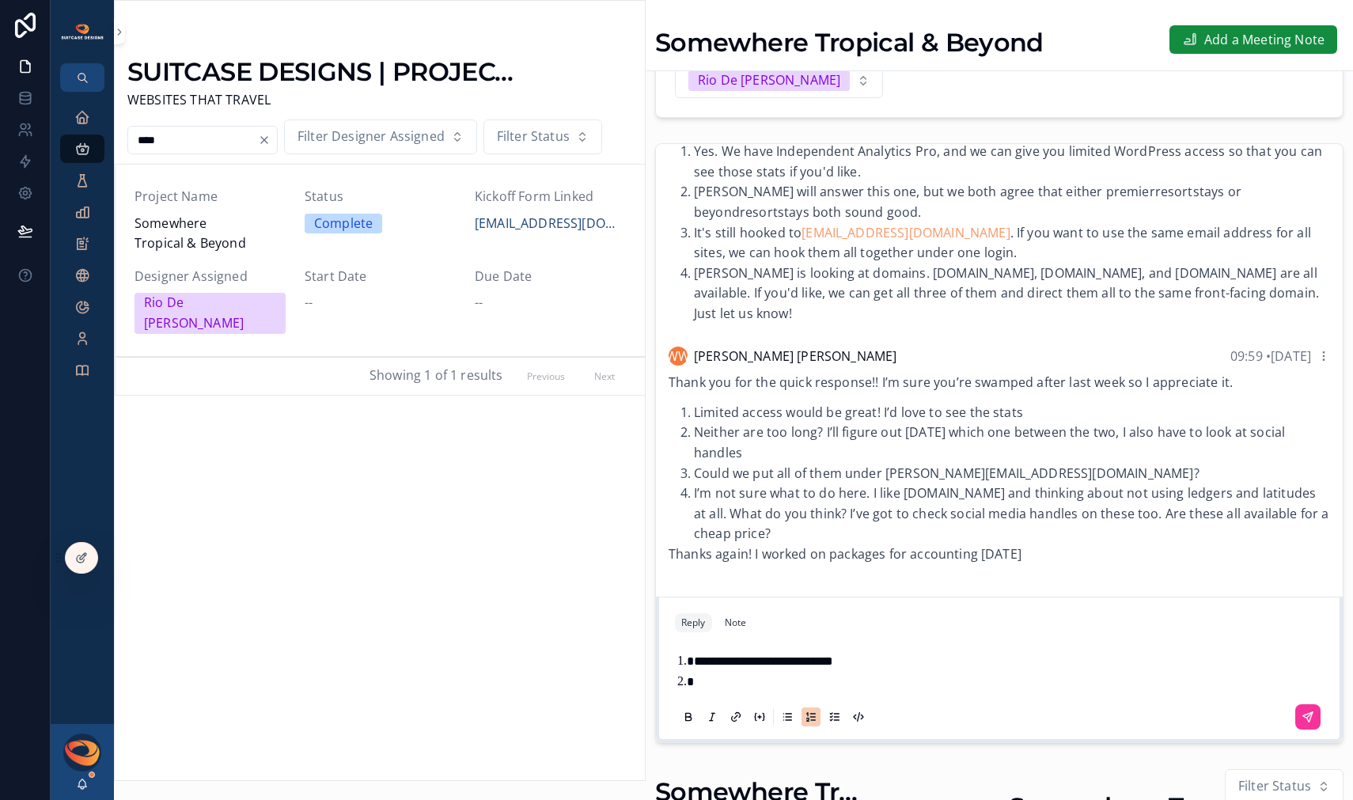
click at [758, 692] on li "scrollable content" at bounding box center [1010, 682] width 633 height 21
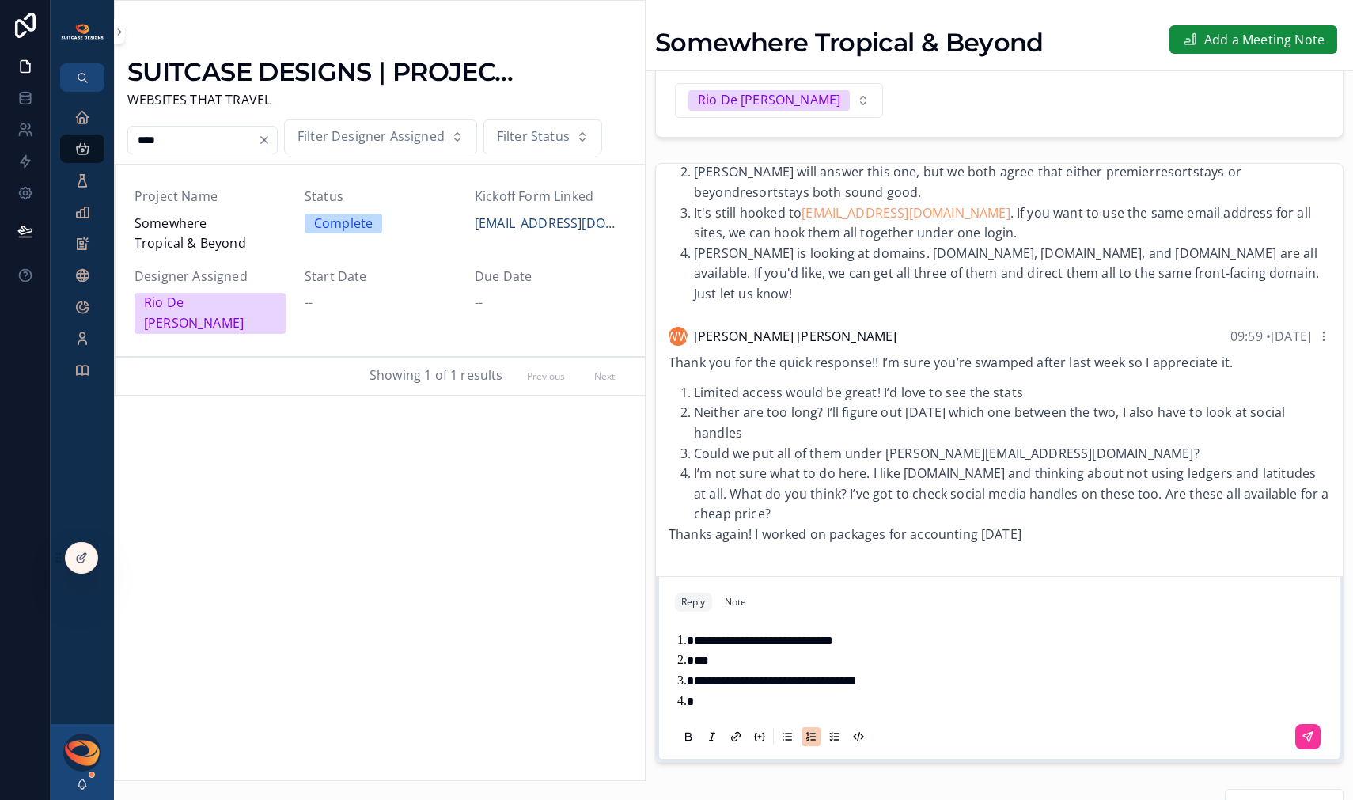
scroll to position [113, 0]
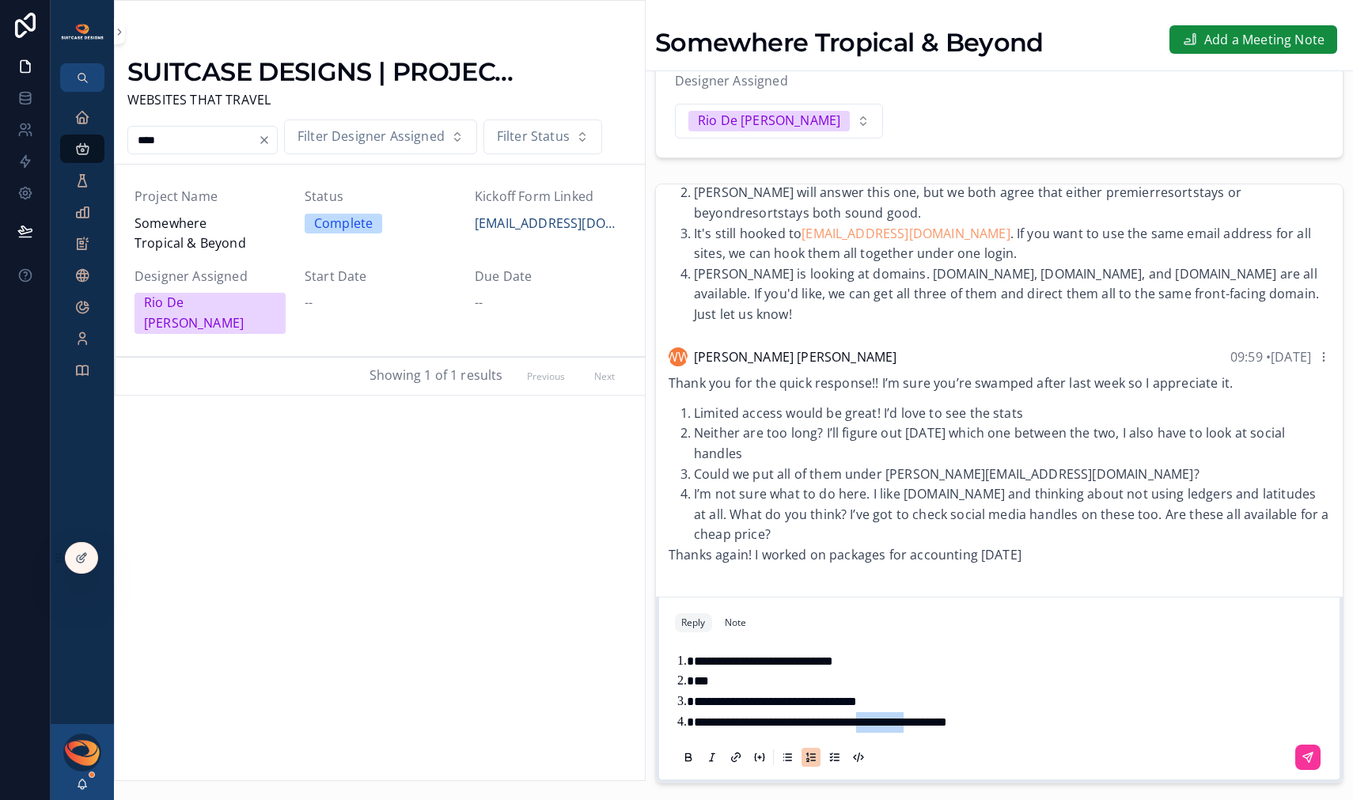
click at [1303, 762] on icon "scrollable content" at bounding box center [1307, 756] width 9 height 9
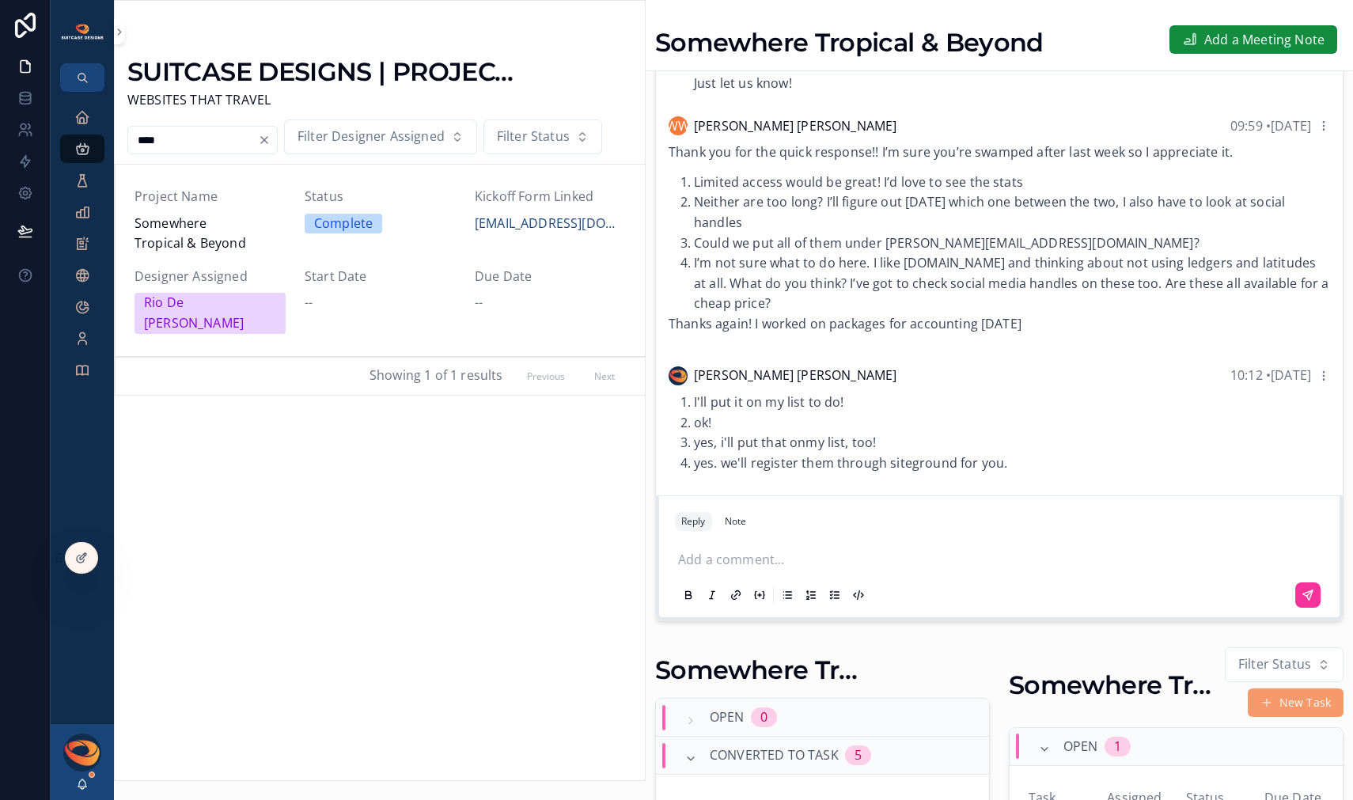
scroll to position [357, 0]
